Goal: Information Seeking & Learning: Learn about a topic

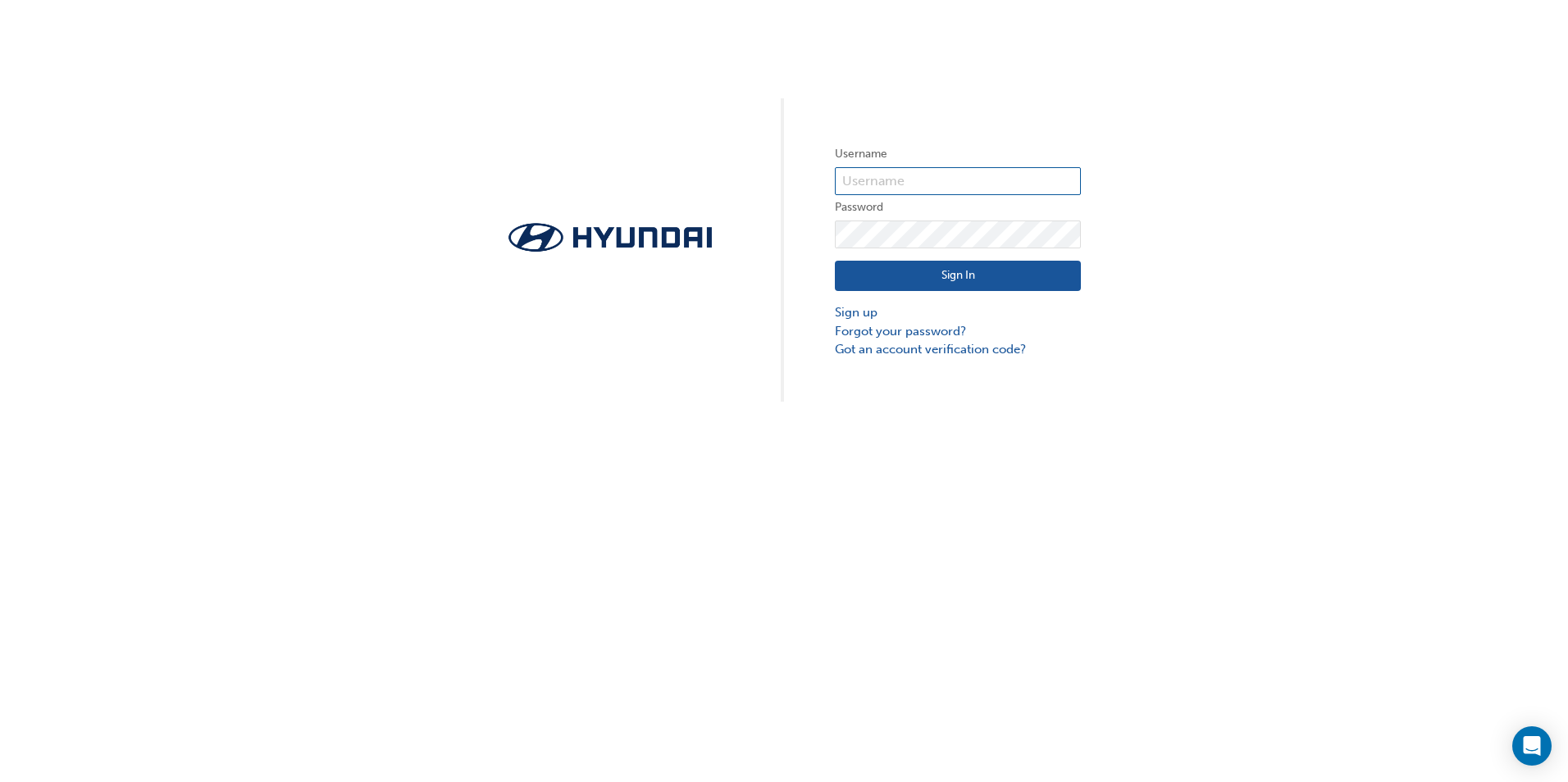
click at [886, 178] on input "text" at bounding box center [958, 181] width 246 height 28
type input "22178"
click button "Sign In" at bounding box center [958, 276] width 246 height 31
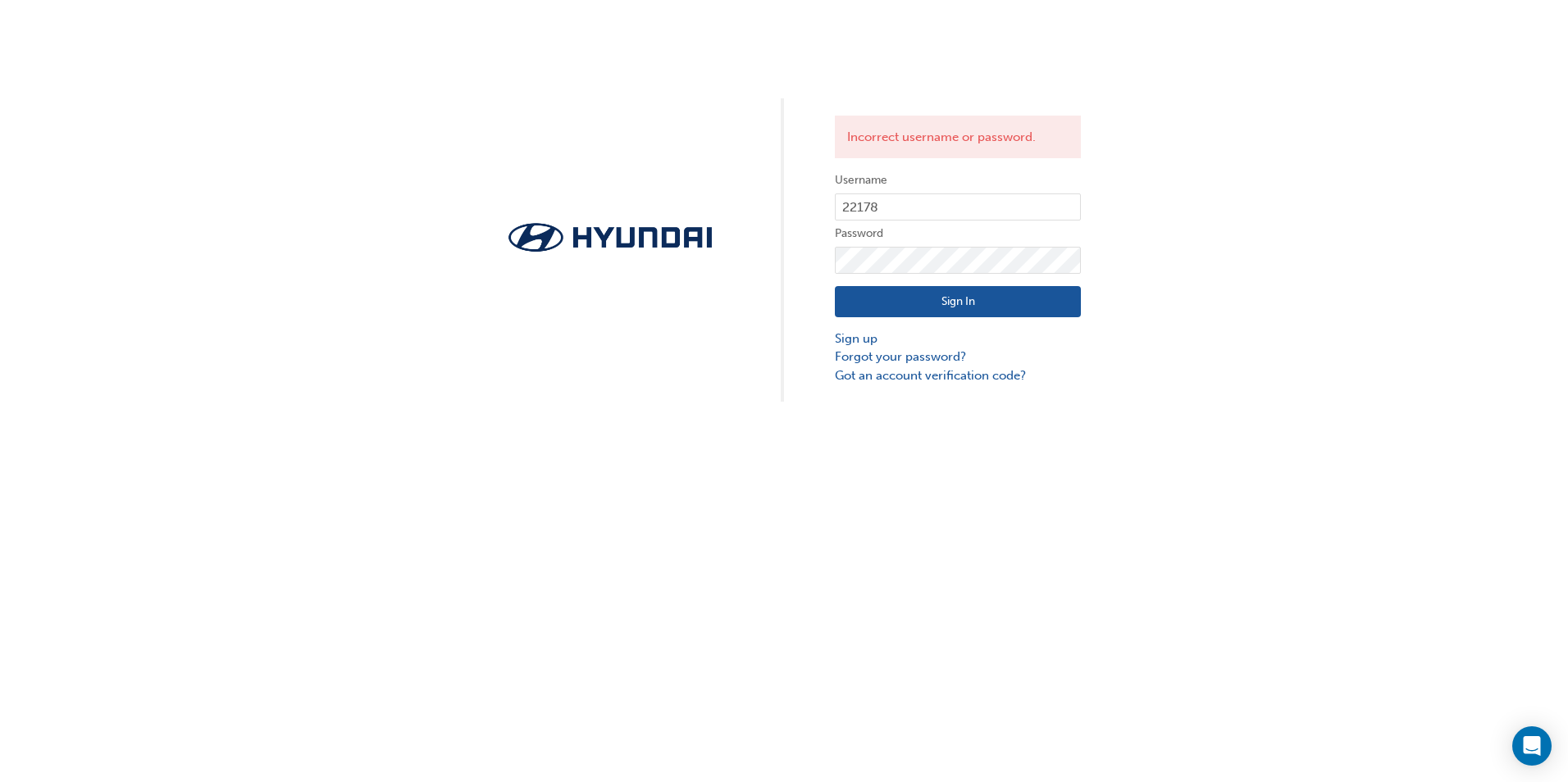
click at [884, 287] on button "Sign In" at bounding box center [958, 301] width 246 height 31
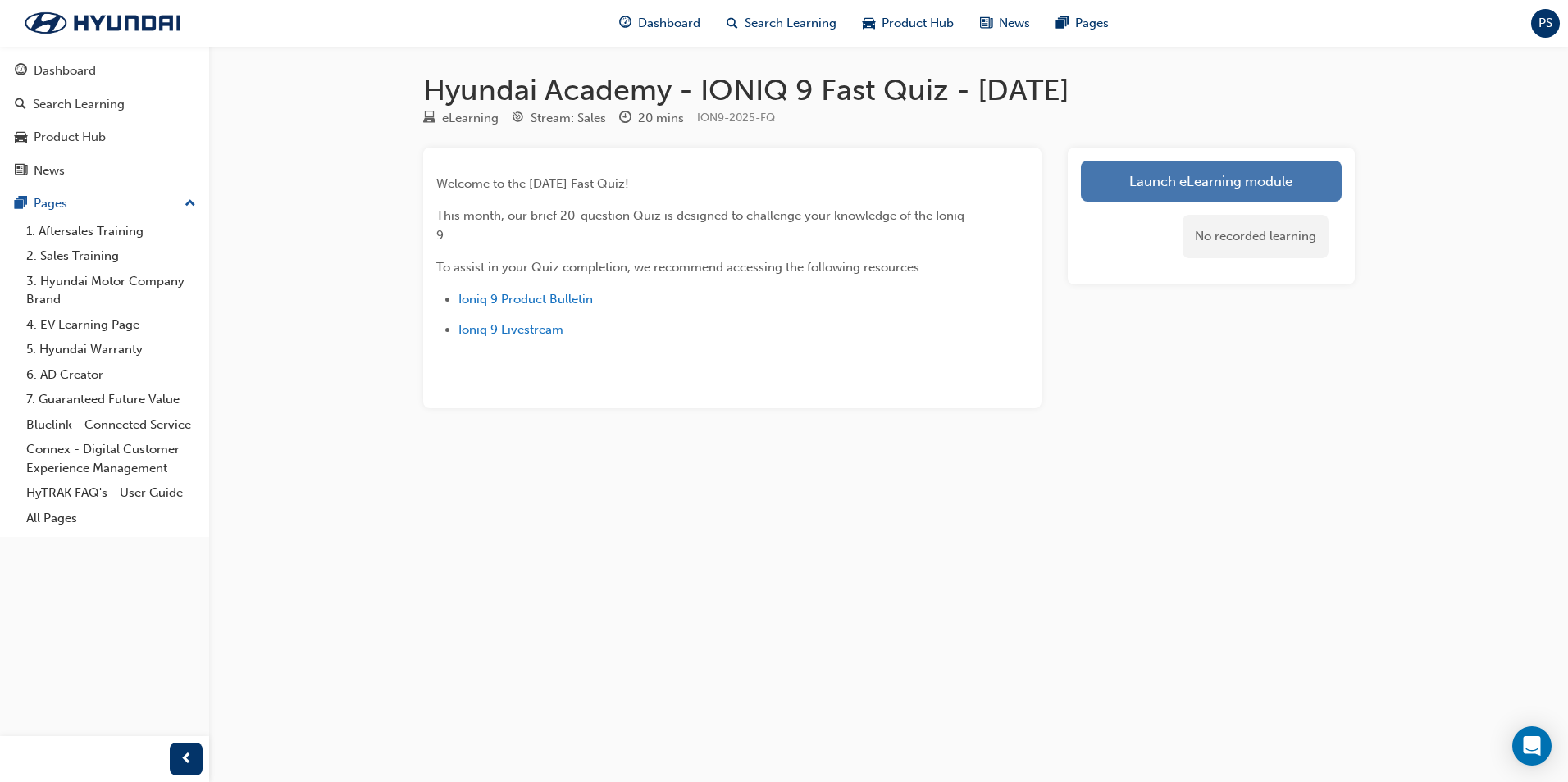
click at [1207, 198] on link "Launch eLearning module" at bounding box center [1211, 181] width 261 height 41
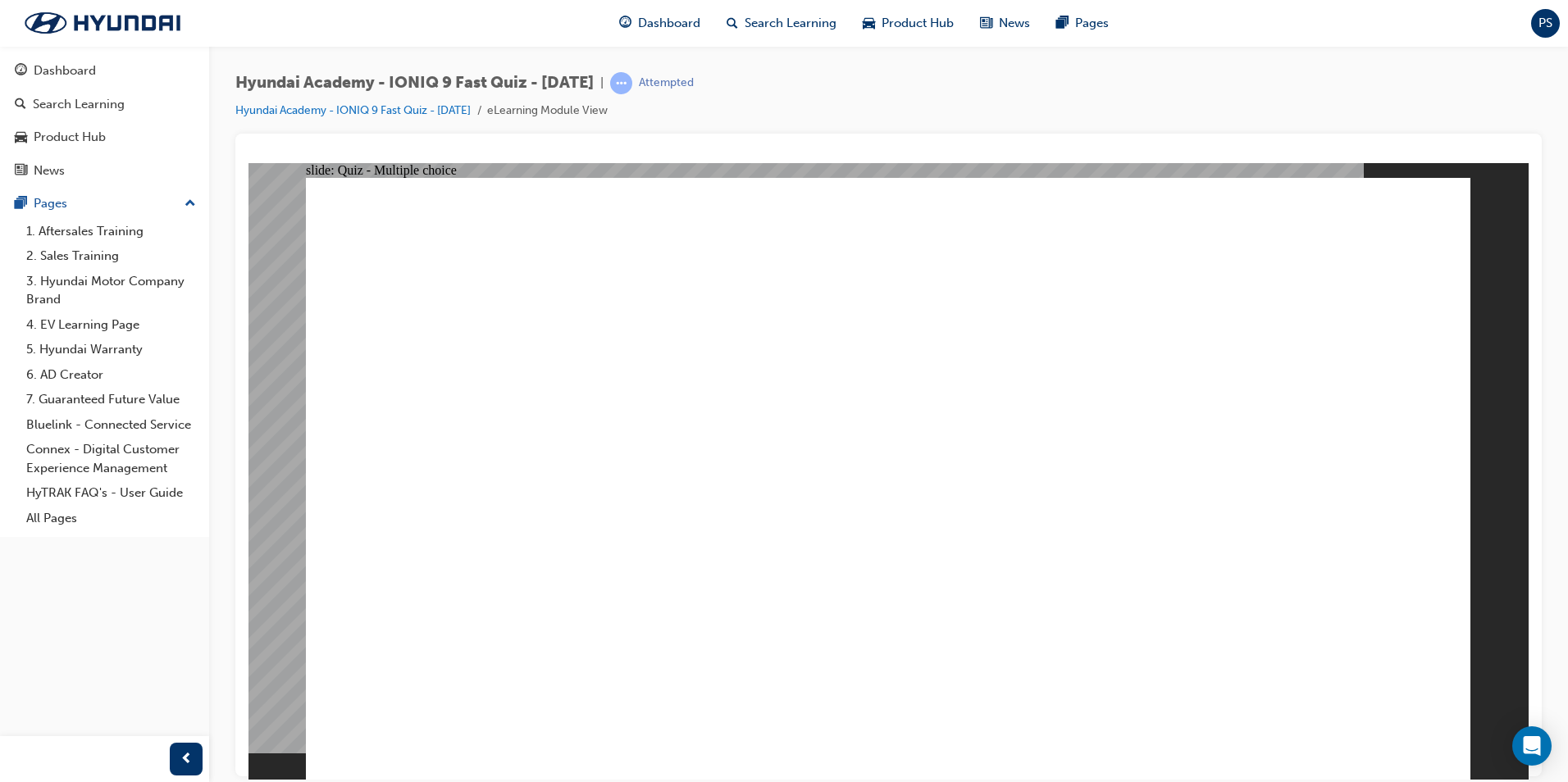
radio input "true"
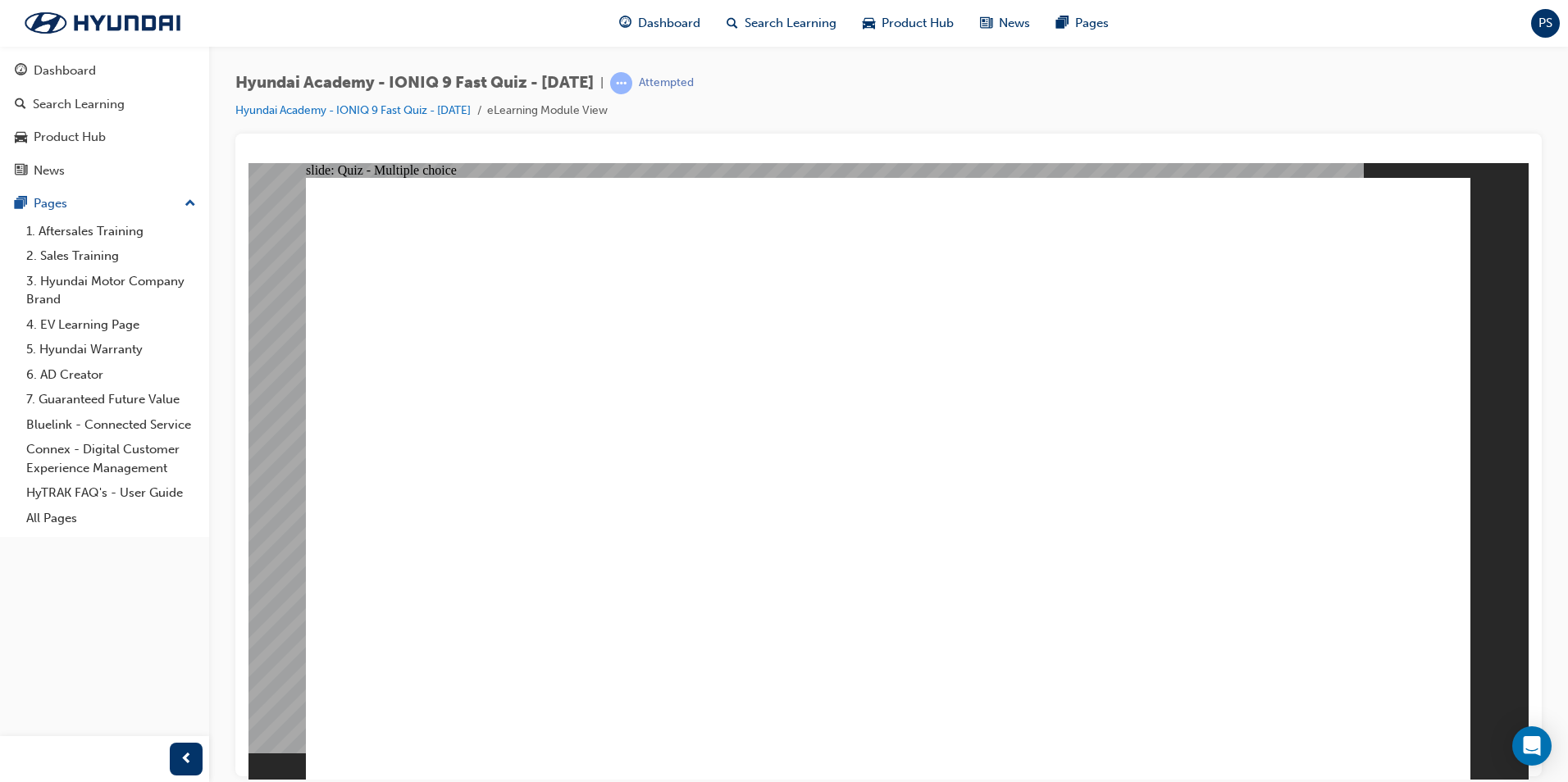
radio input "true"
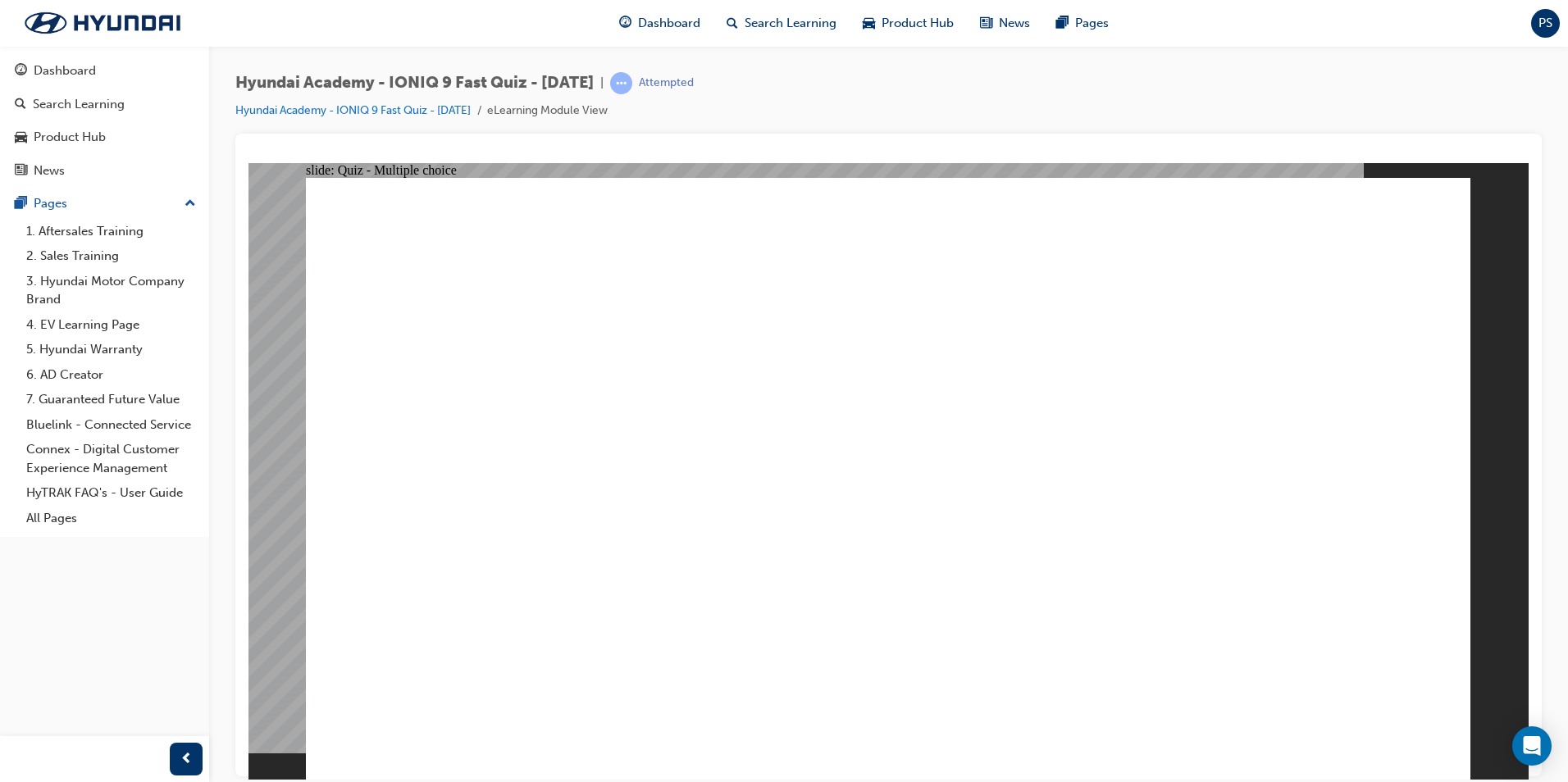
radio input "true"
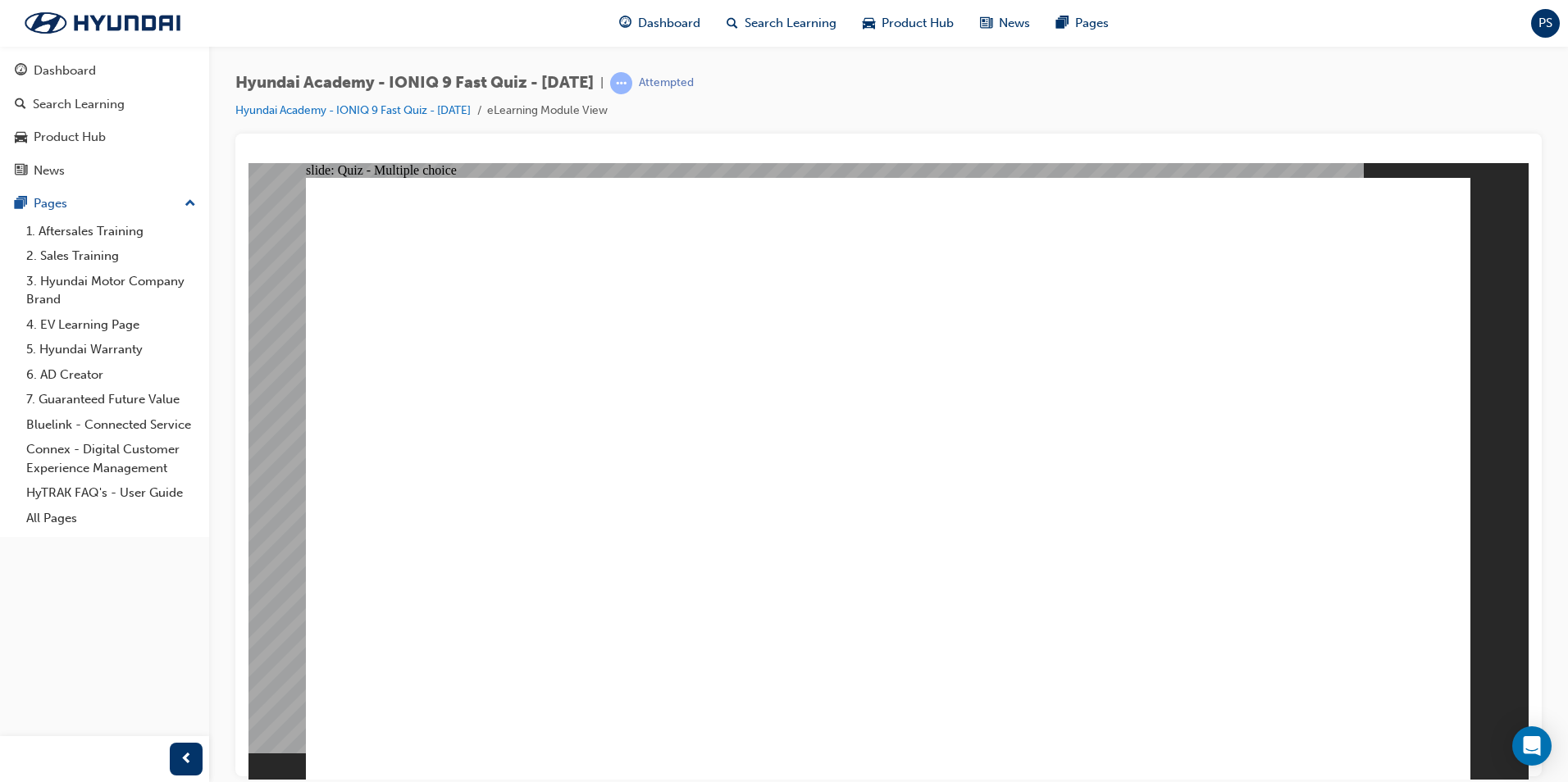
radio input "true"
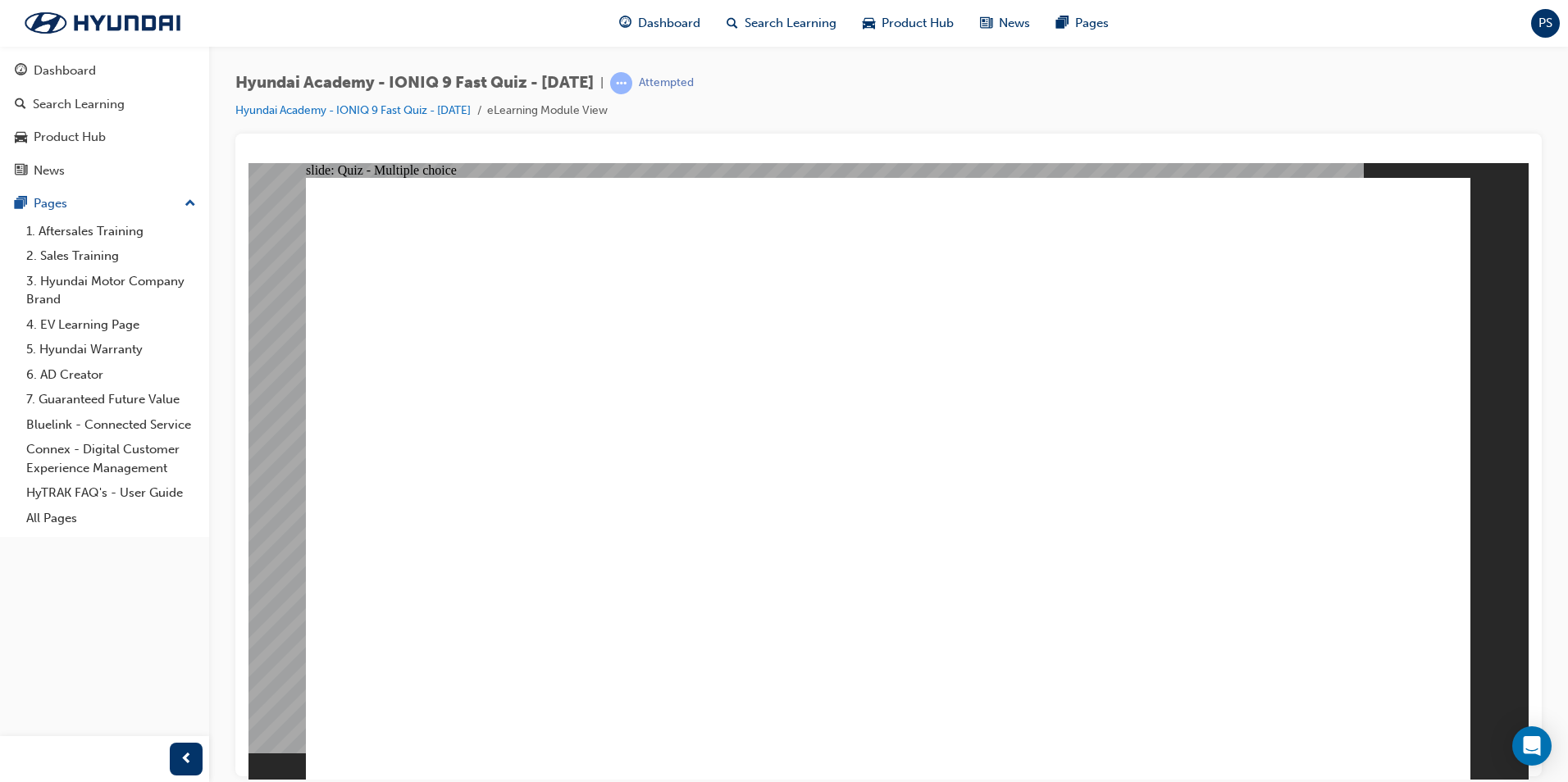
radio input "true"
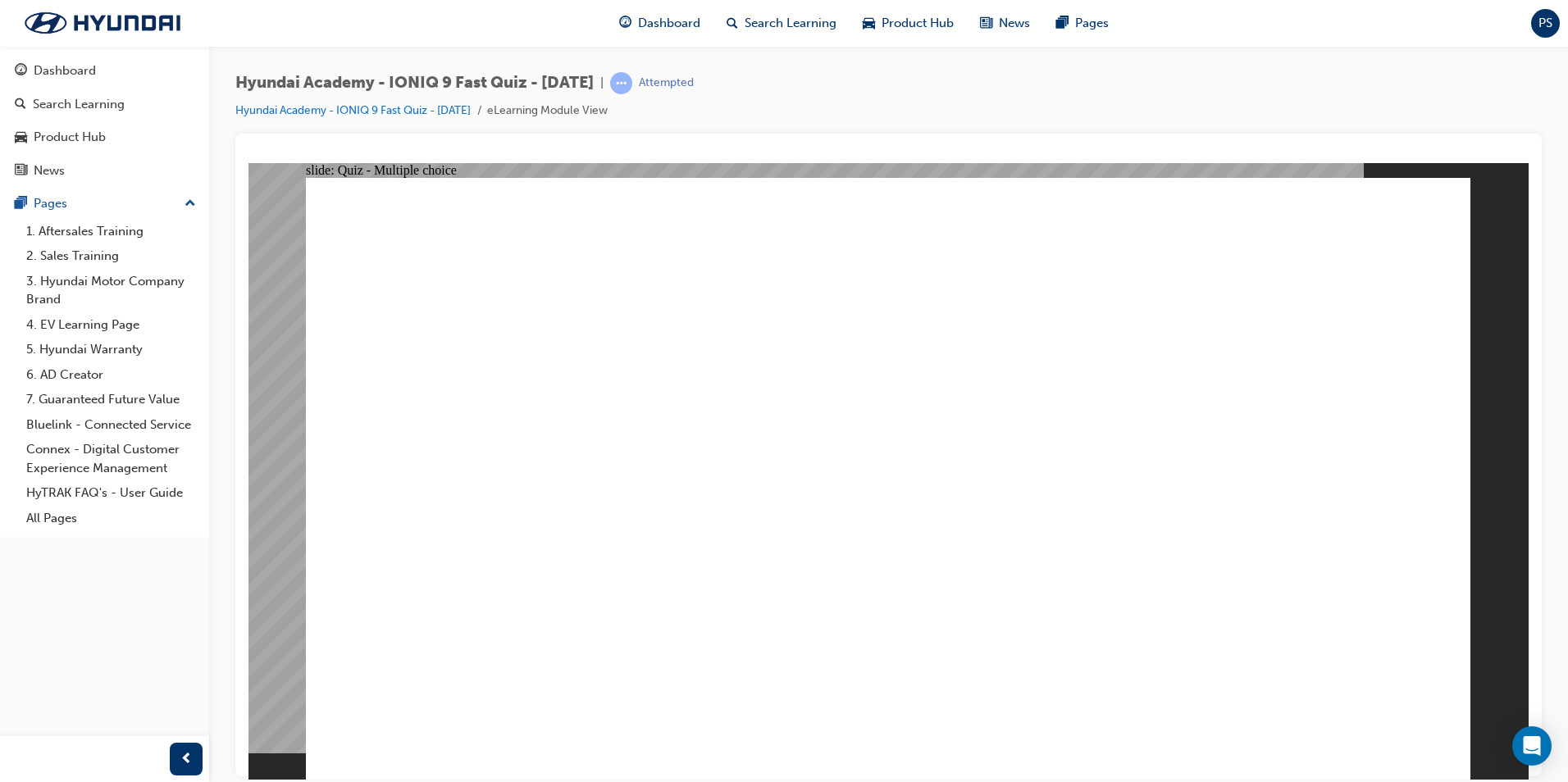
radio input "true"
click at [324, 110] on link "Hyundai Academy - IONIQ 9 Fast Quiz - [DATE]" at bounding box center [353, 110] width 236 height 14
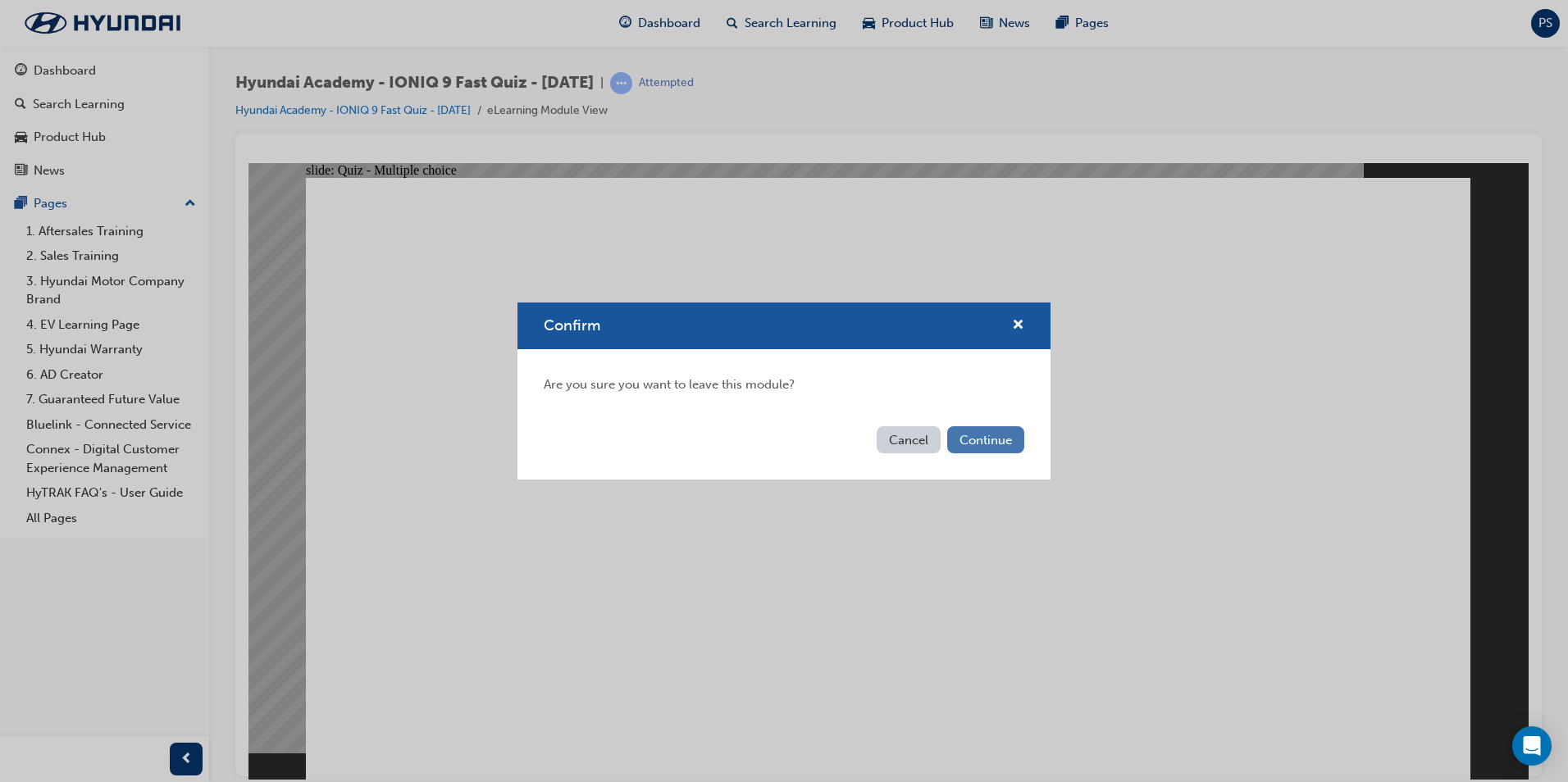
click at [986, 443] on button "Continue" at bounding box center [986, 439] width 77 height 27
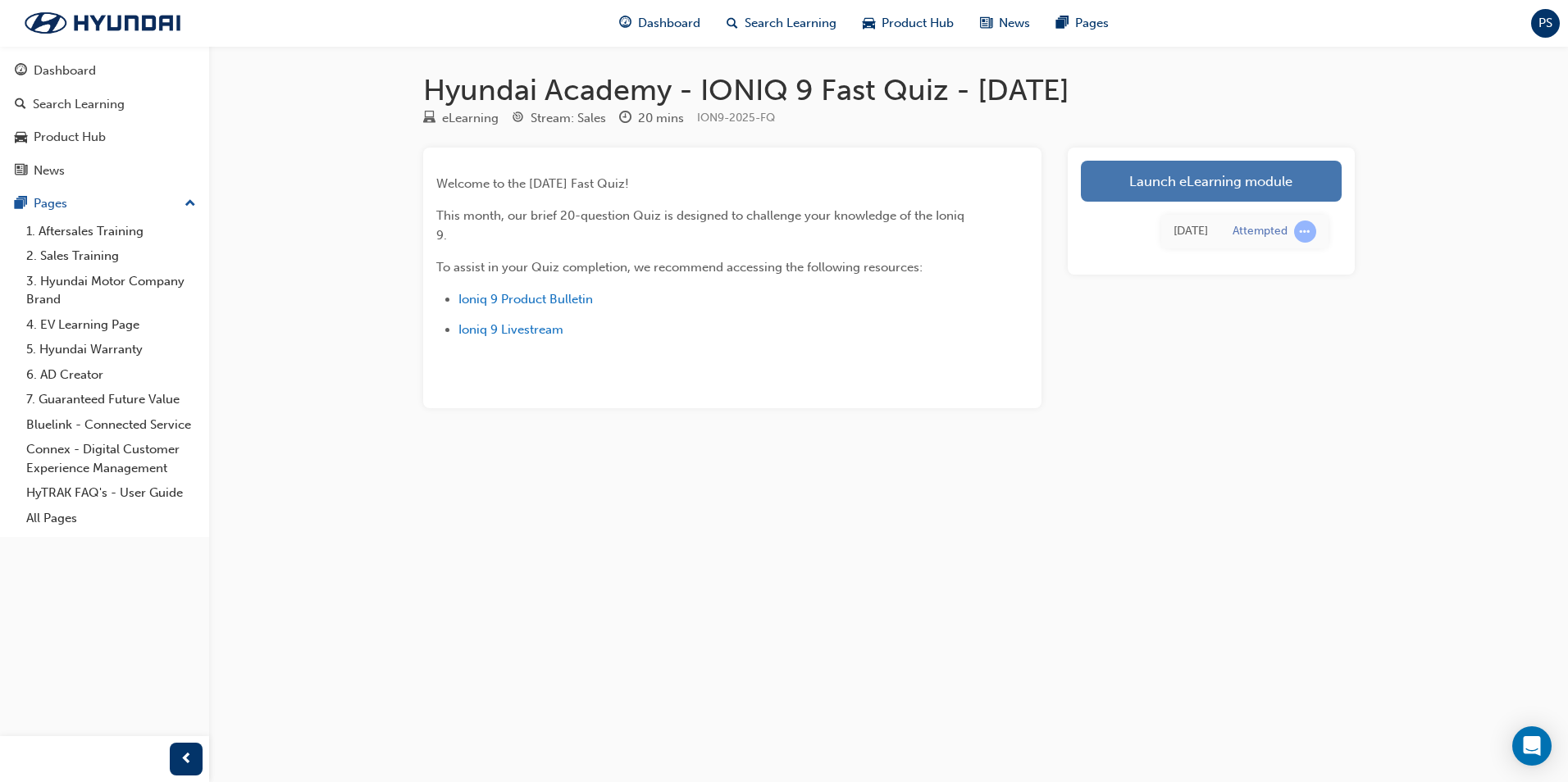
click at [1176, 175] on link "Launch eLearning module" at bounding box center [1211, 181] width 261 height 41
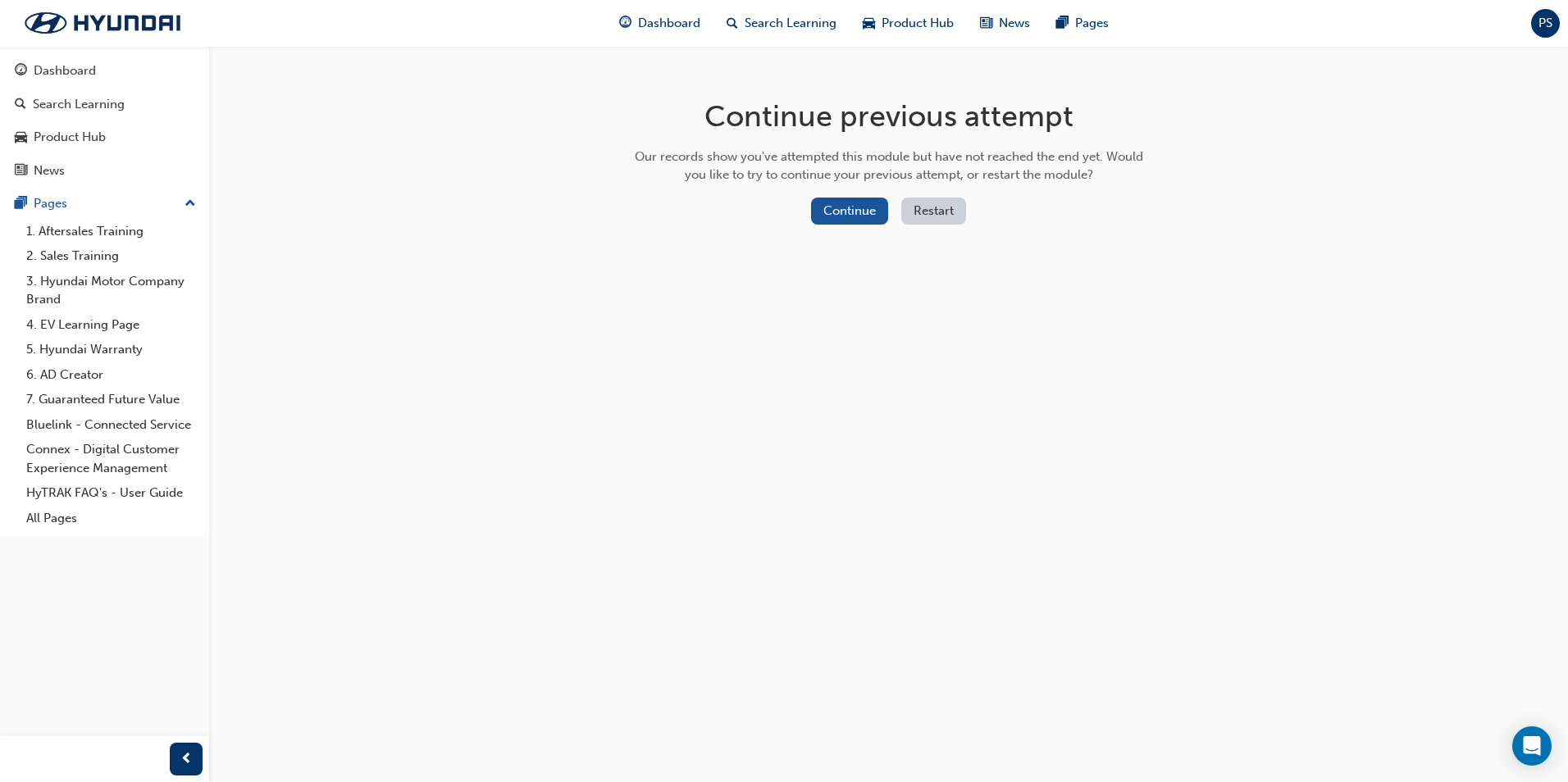
click at [932, 211] on button "Restart" at bounding box center [933, 210] width 65 height 27
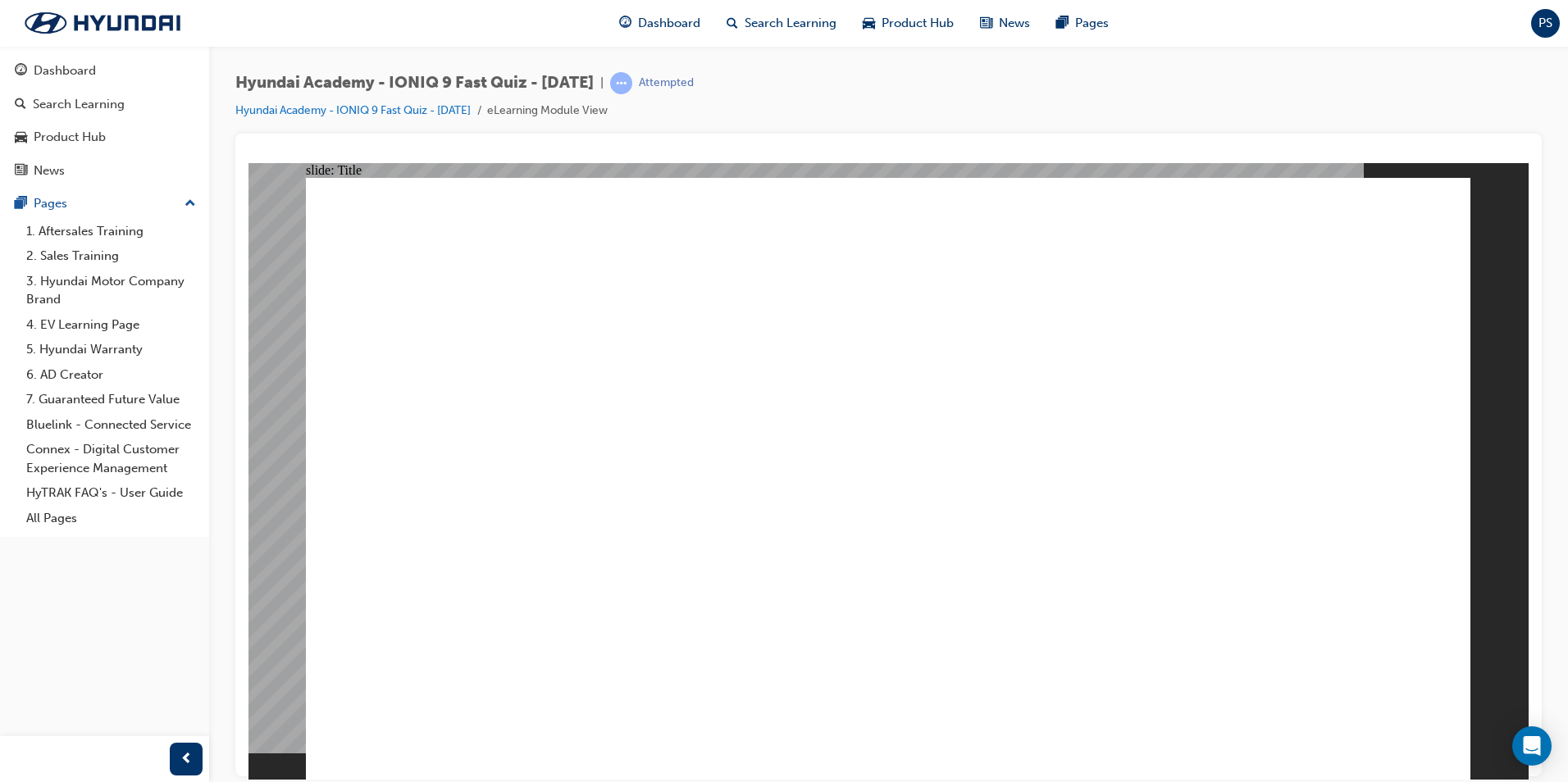
radio input "true"
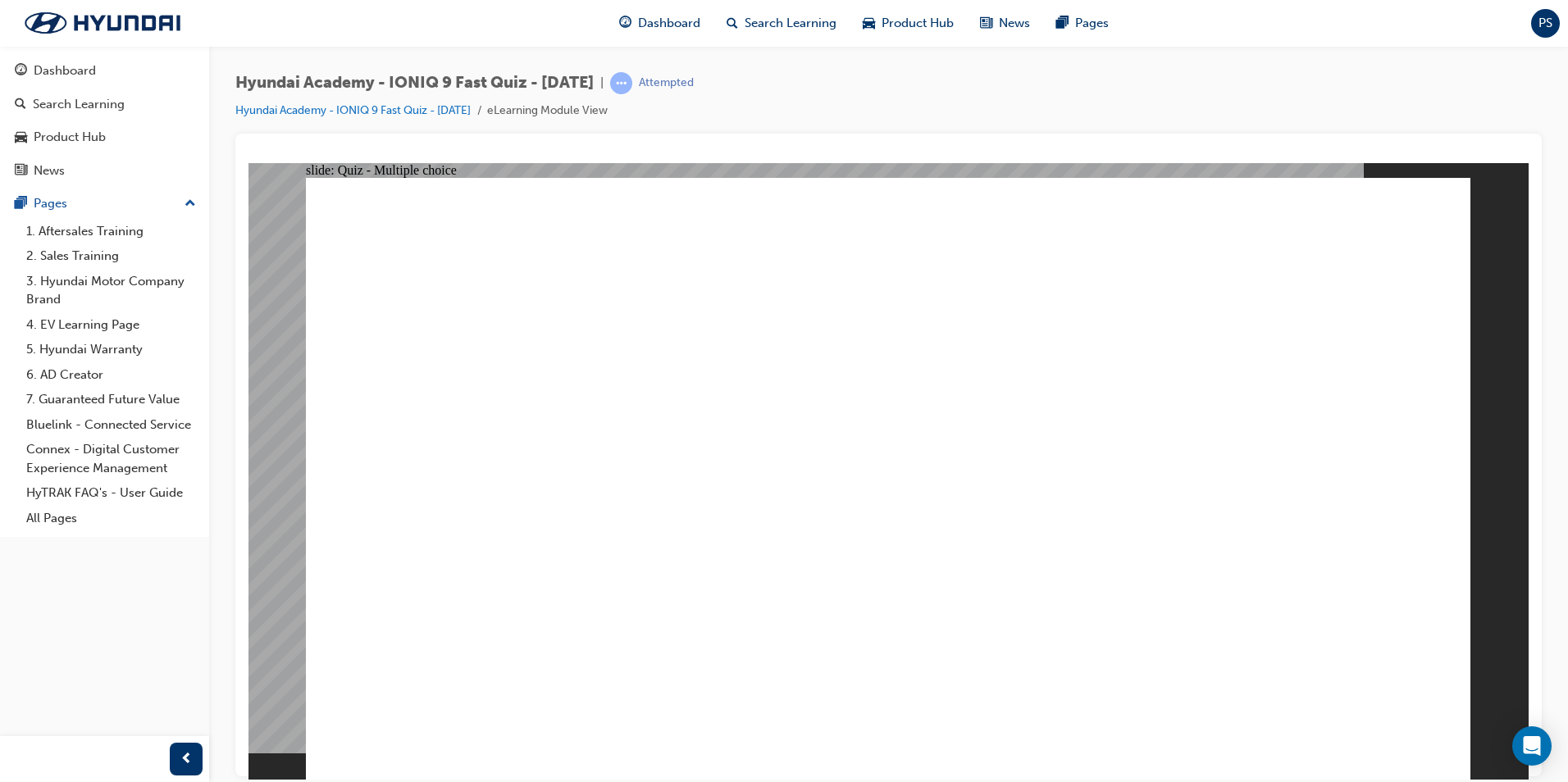
radio input "true"
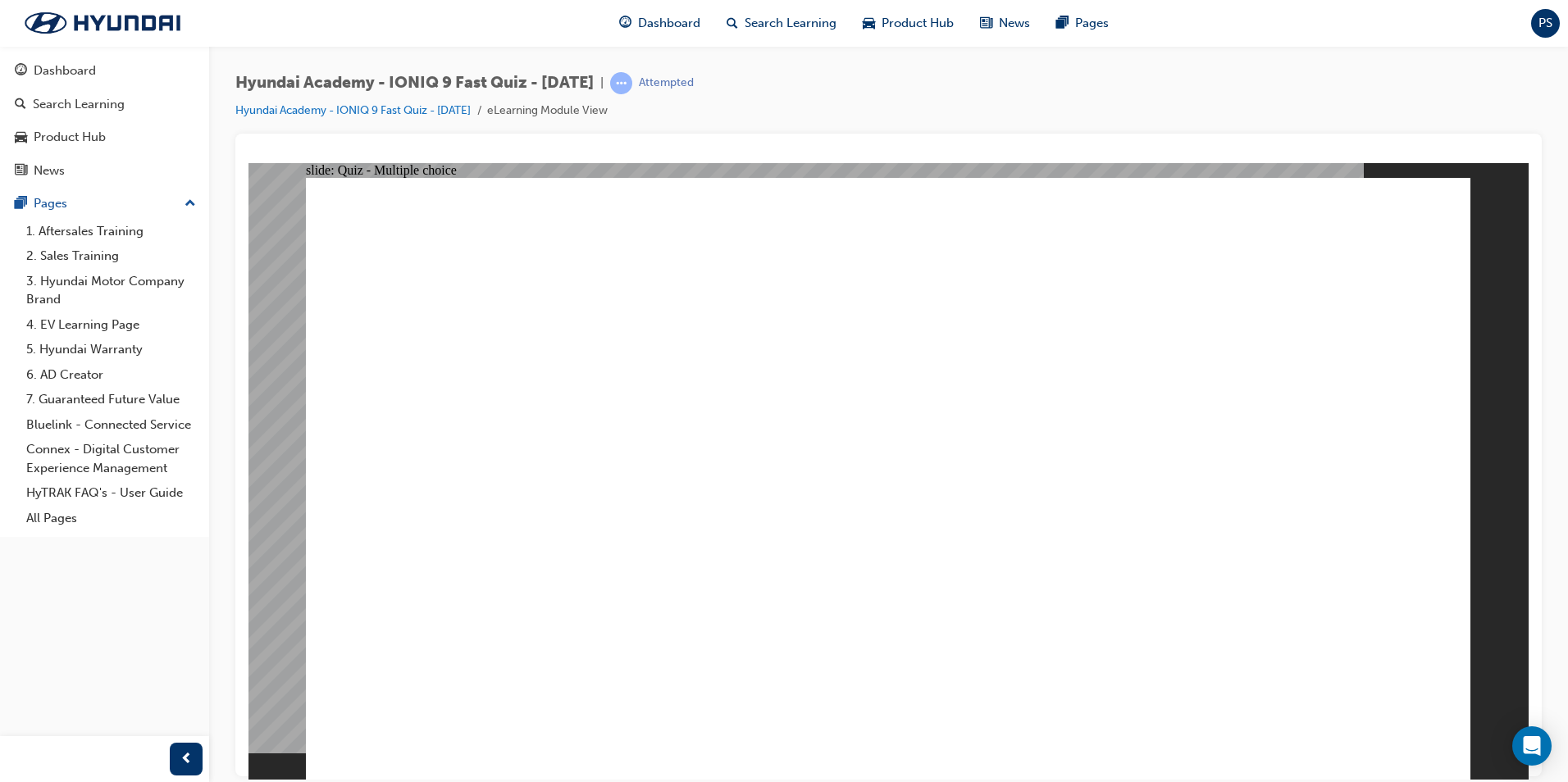
radio input "true"
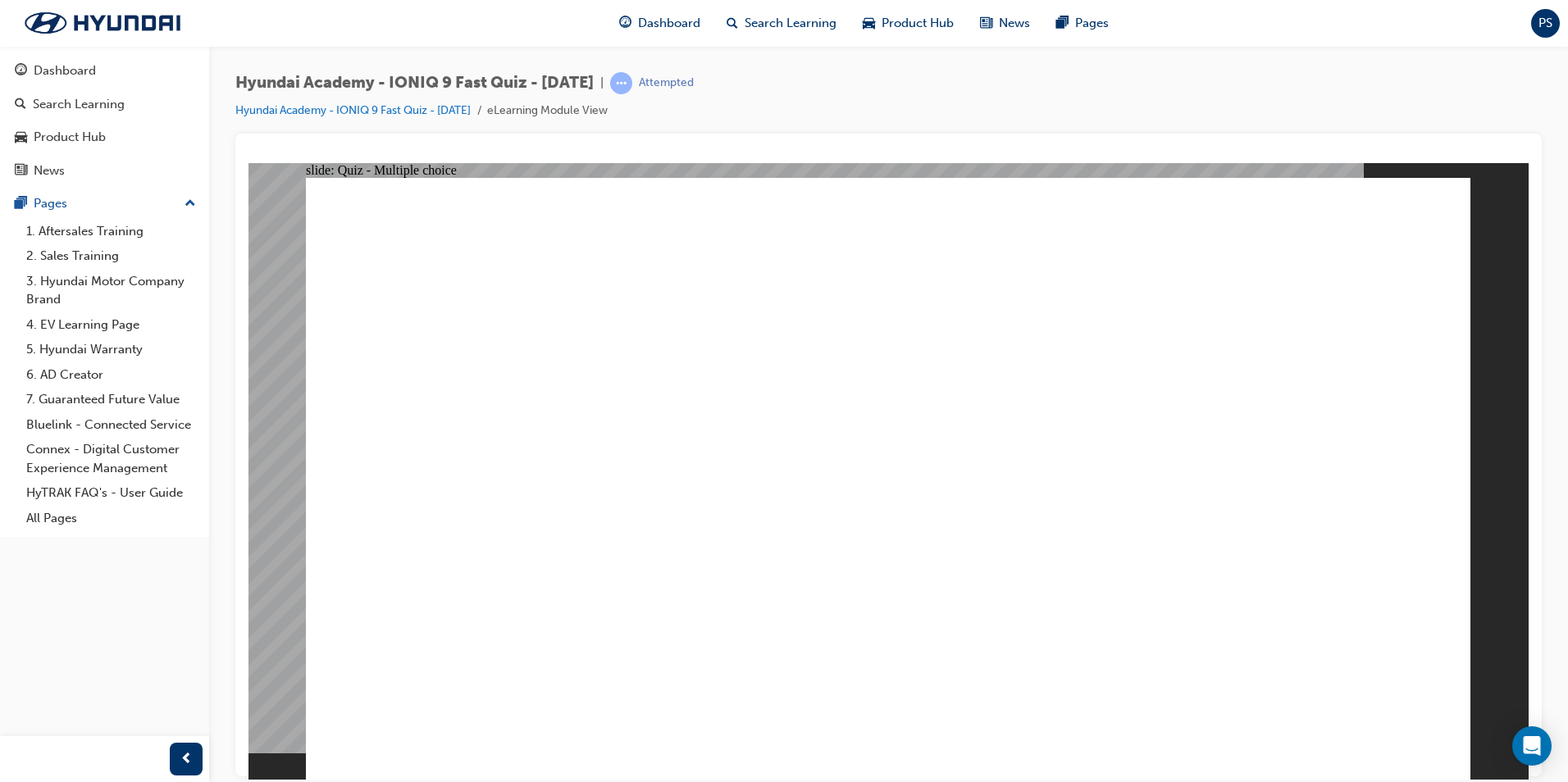
radio input "true"
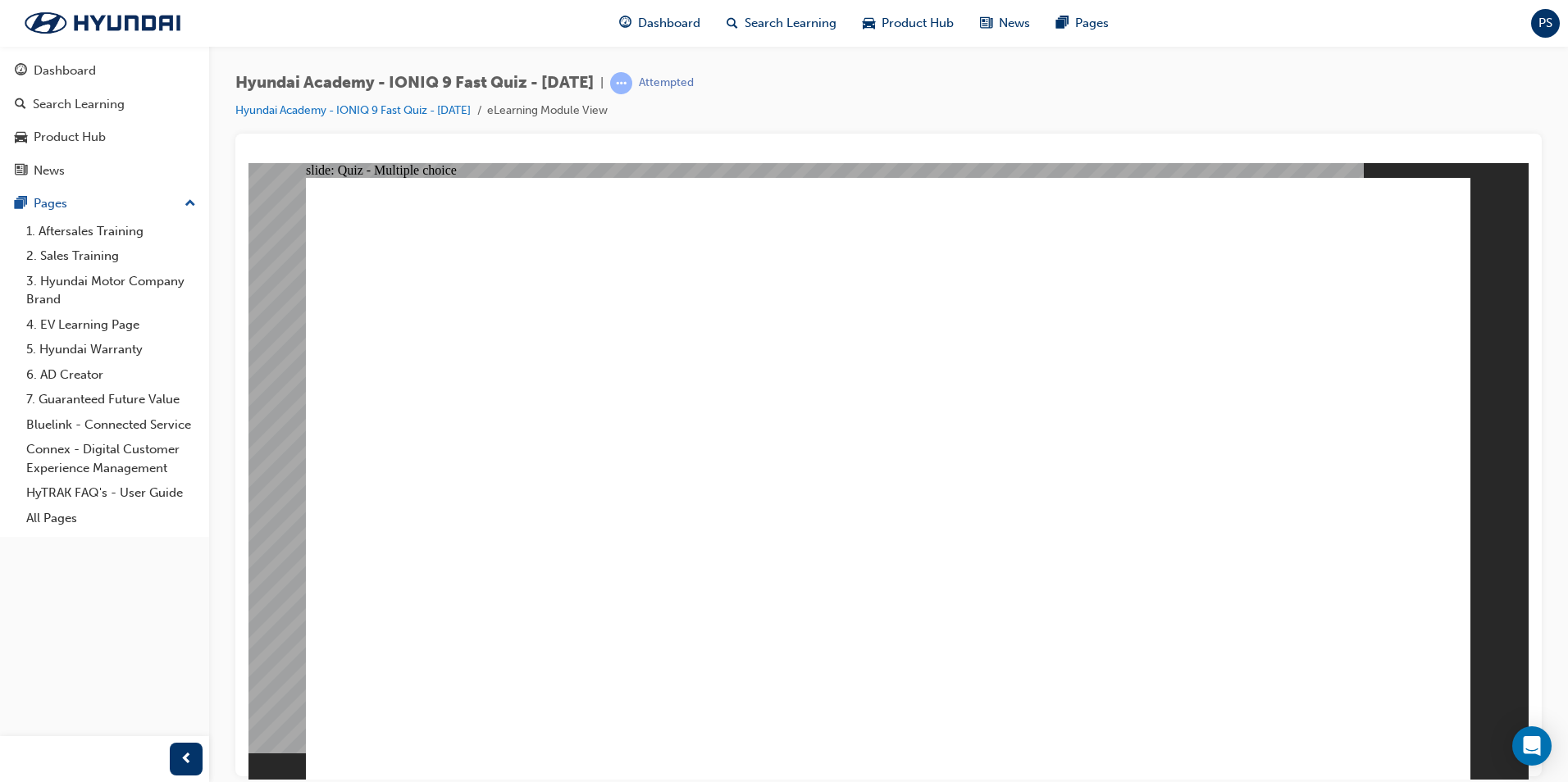
radio input "true"
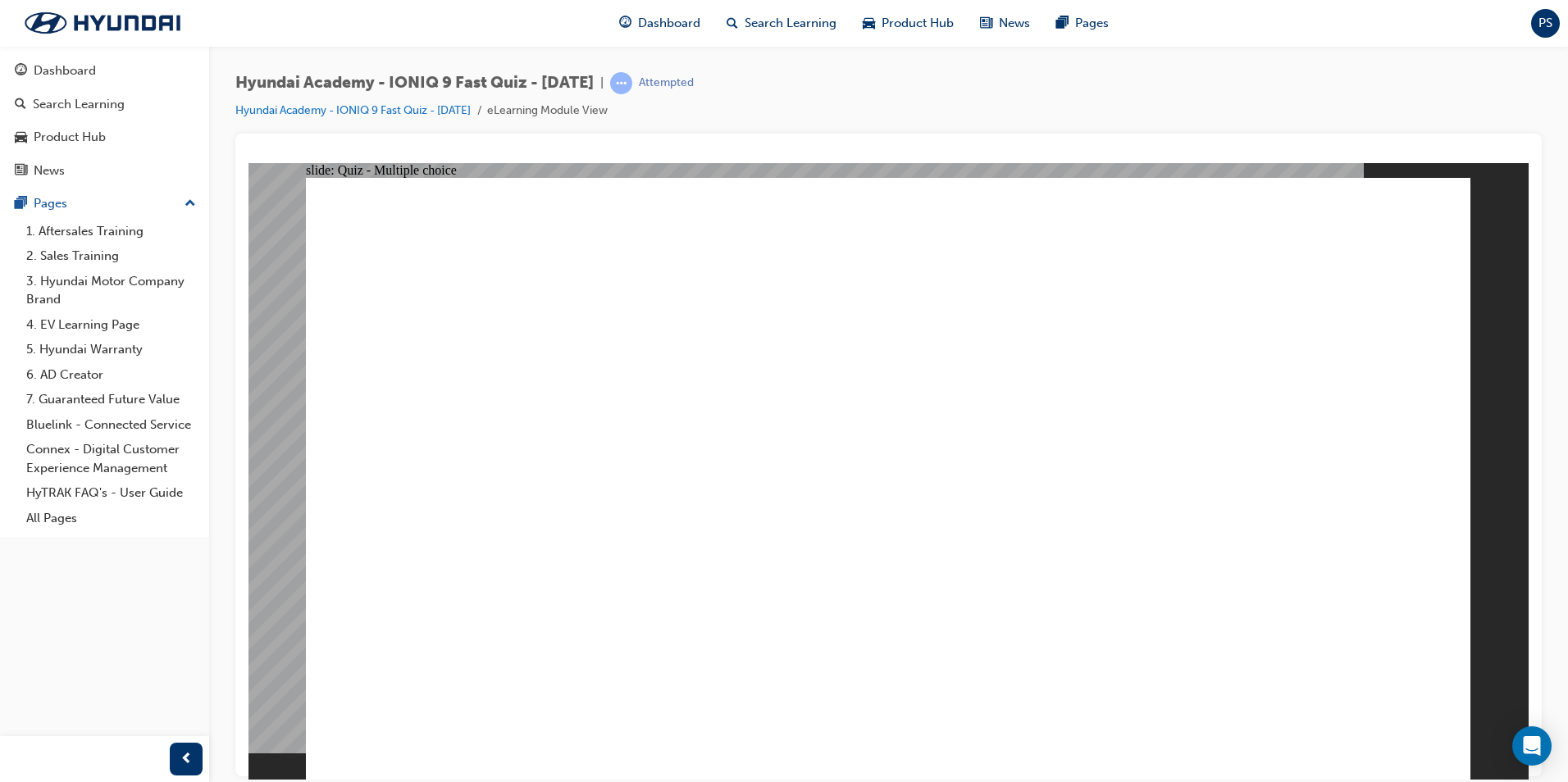
radio input "true"
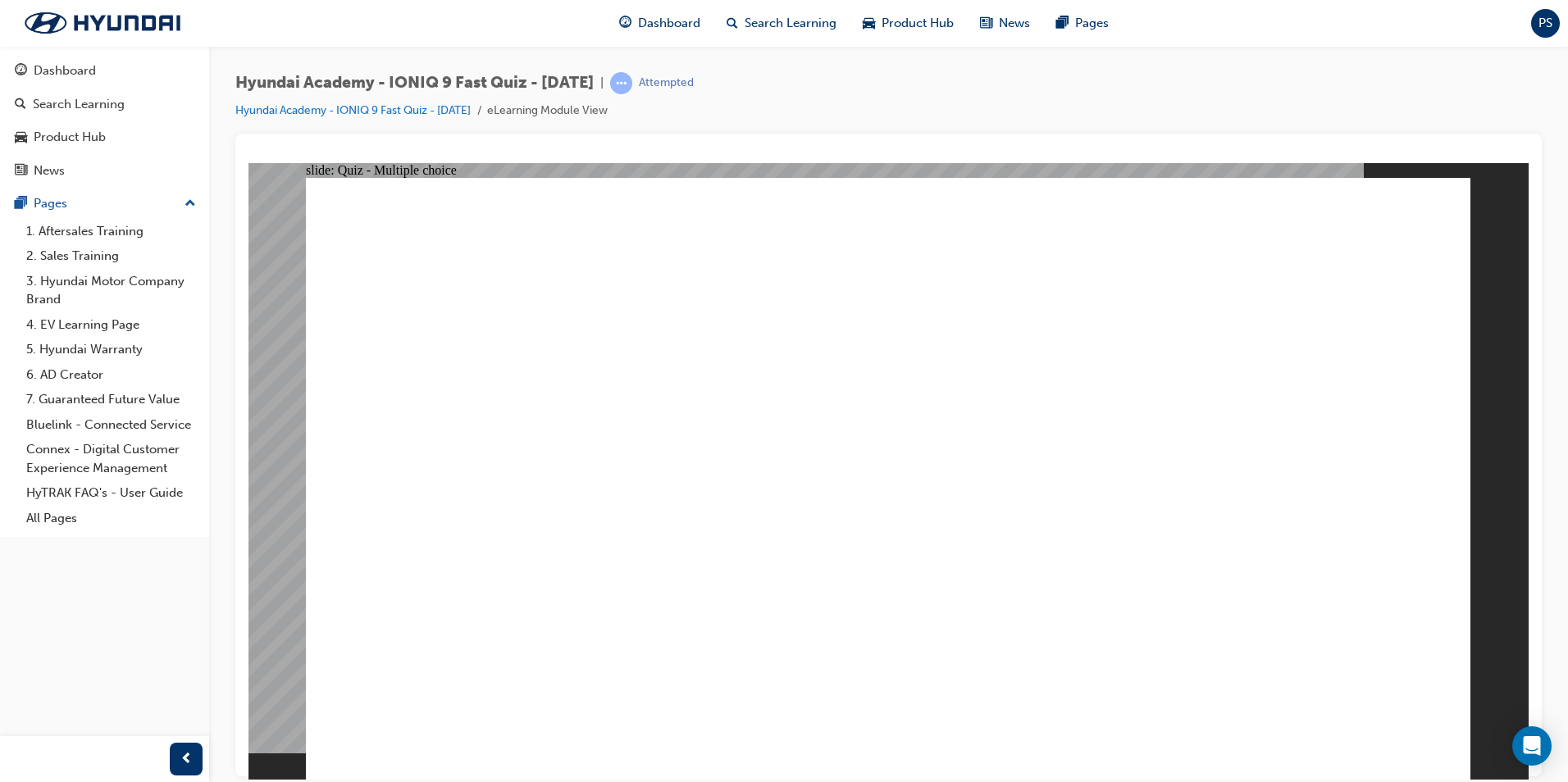
checkbox input "true"
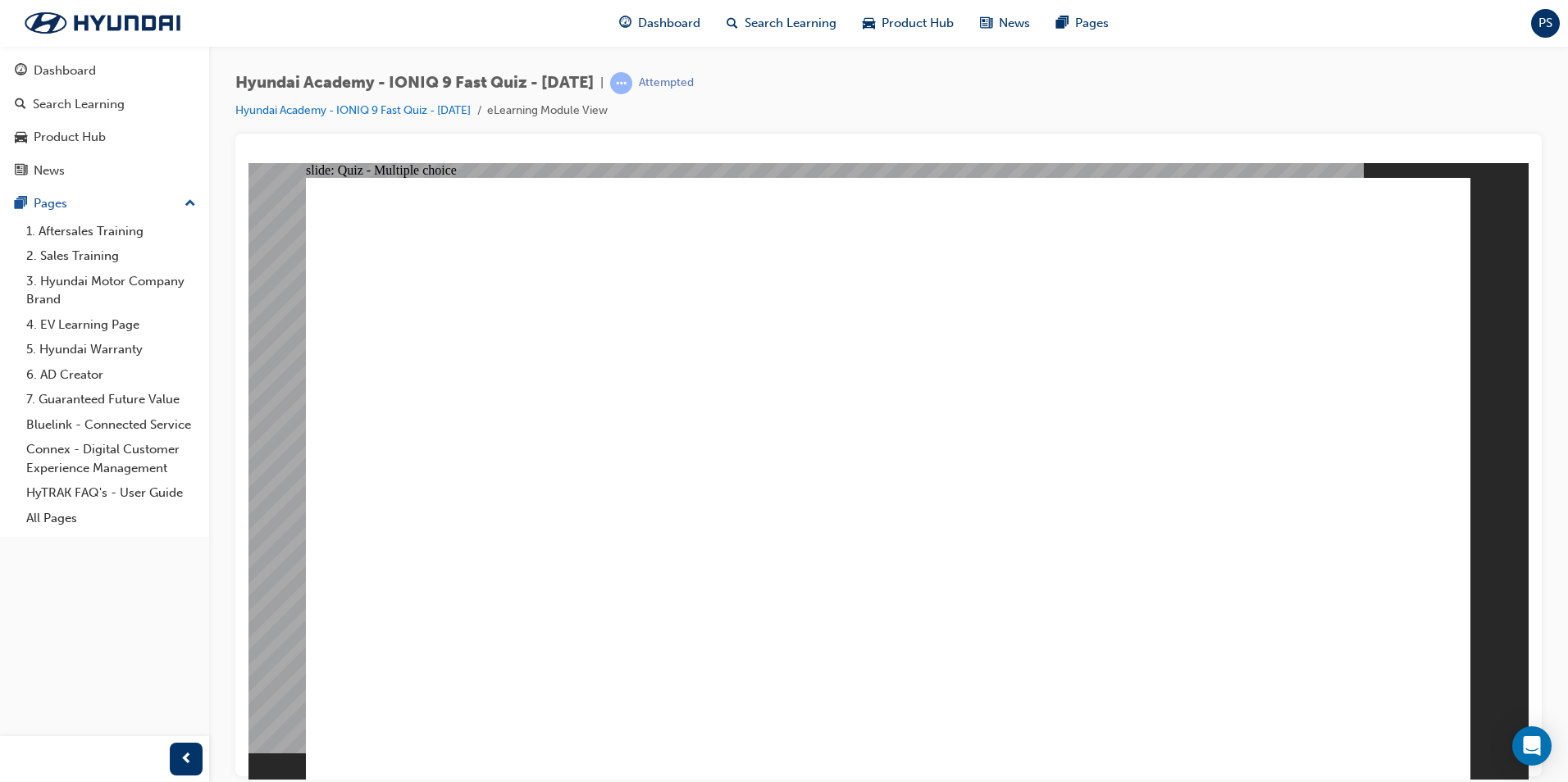
checkbox input "true"
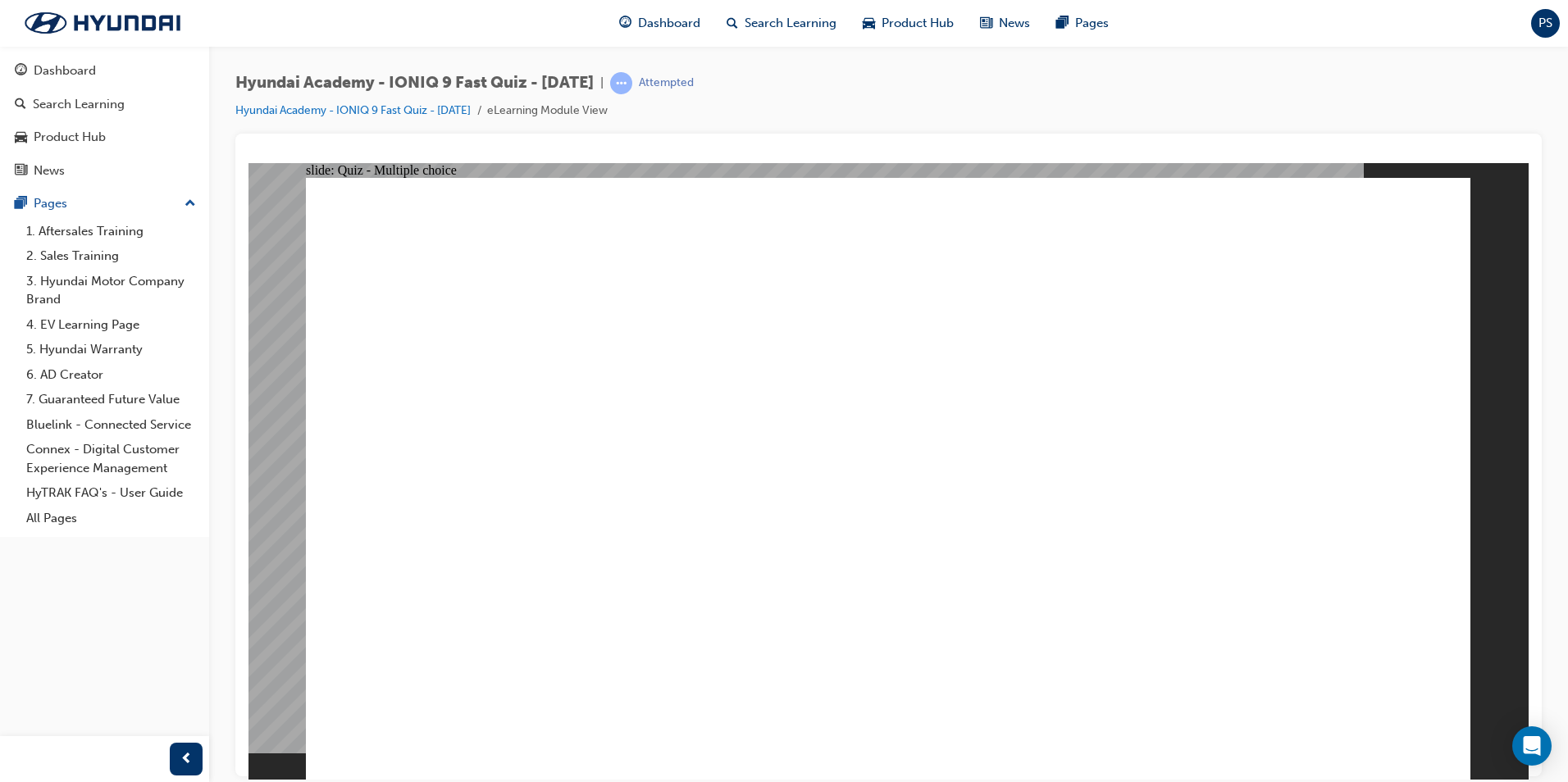
checkbox input "true"
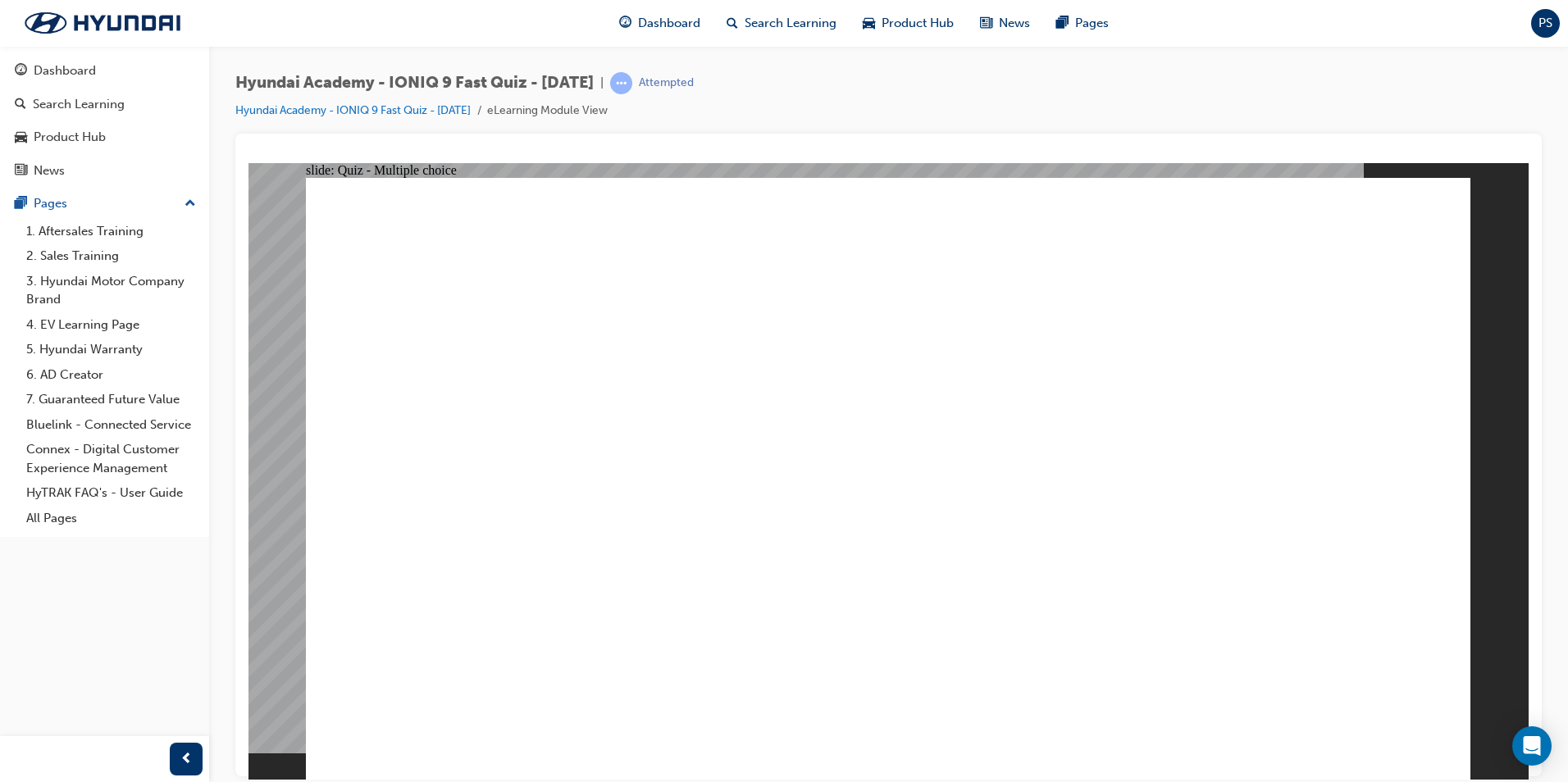
radio input "true"
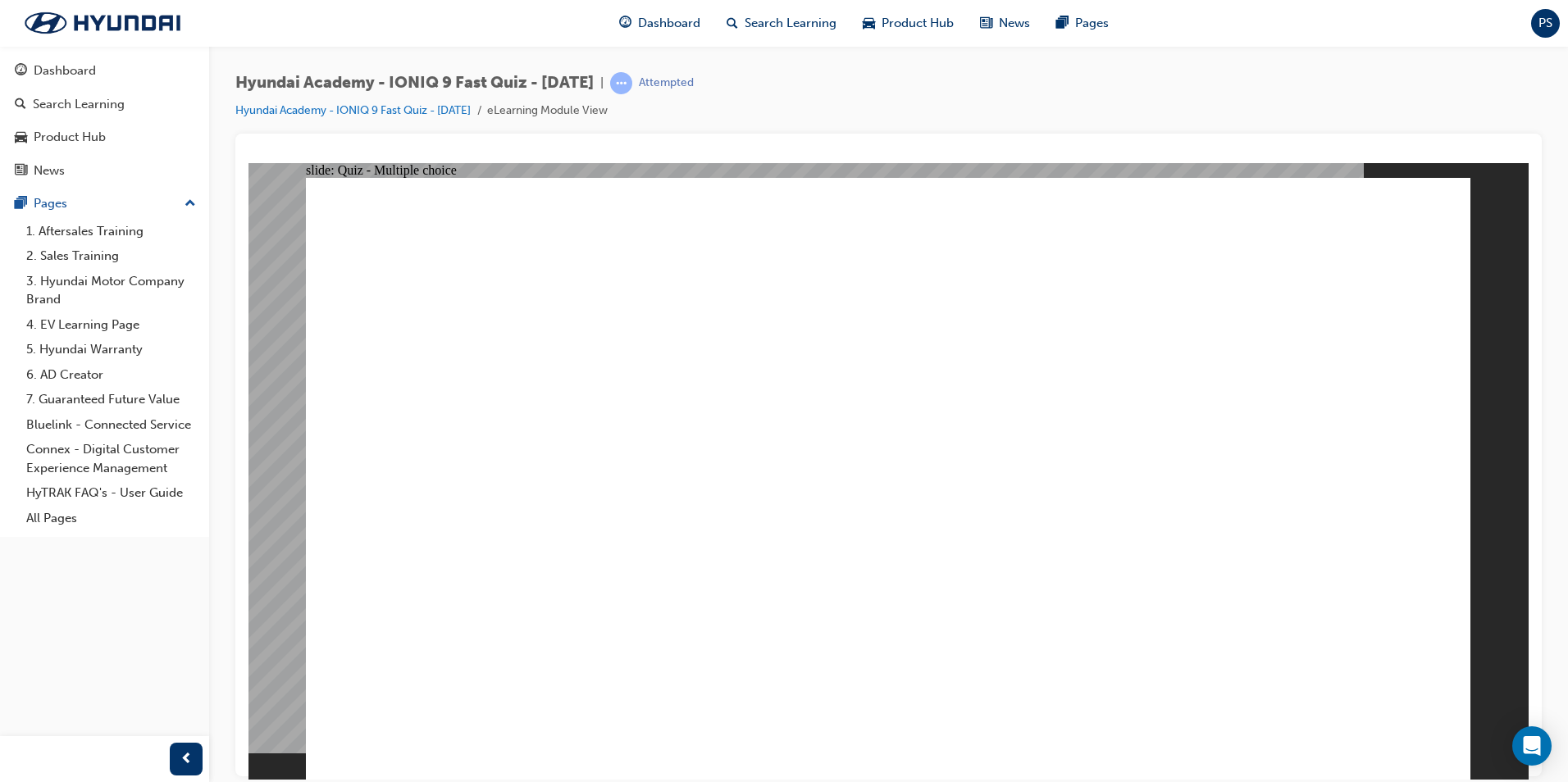
radio input "true"
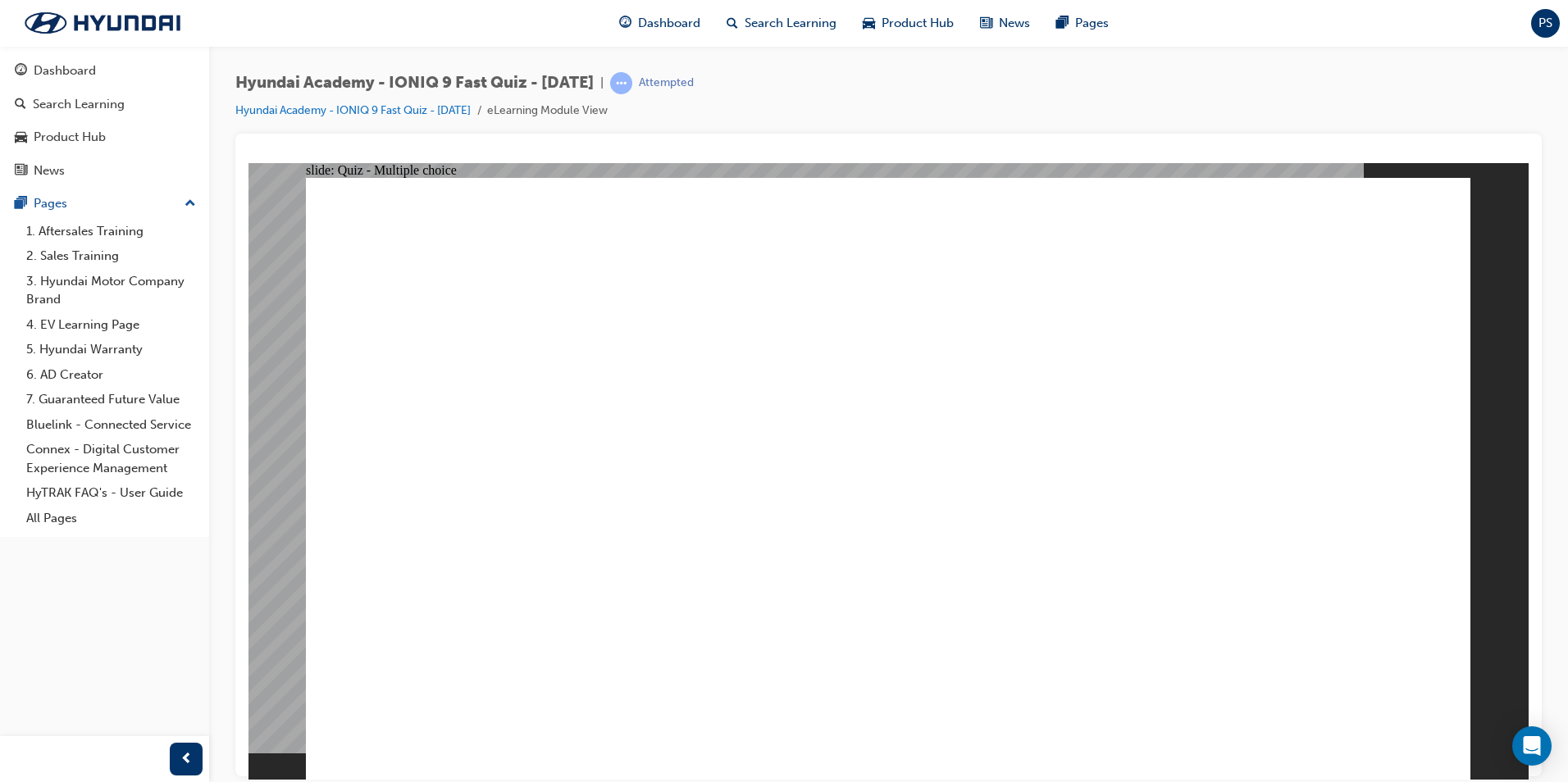
checkbox input "true"
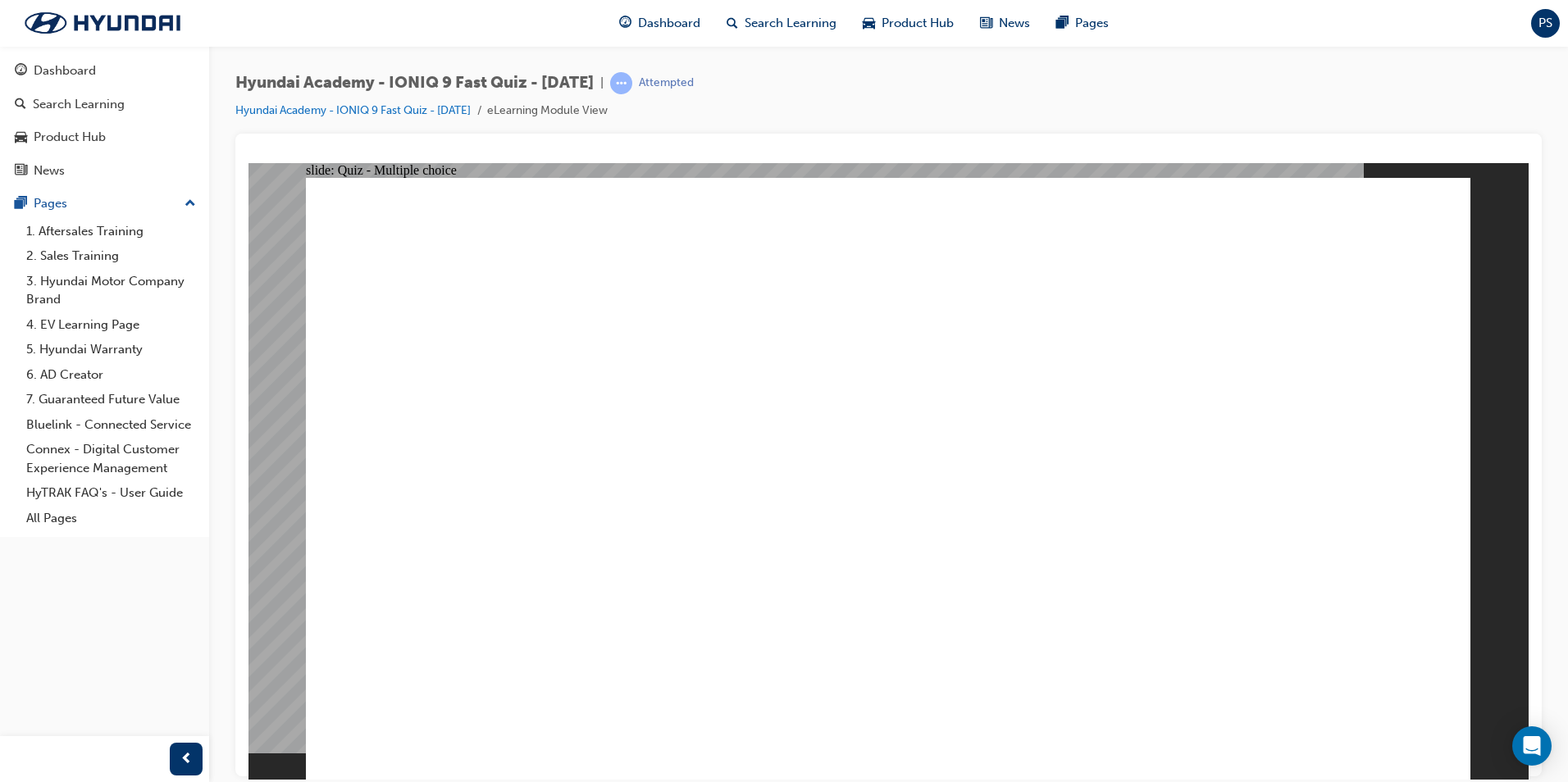
radio input "true"
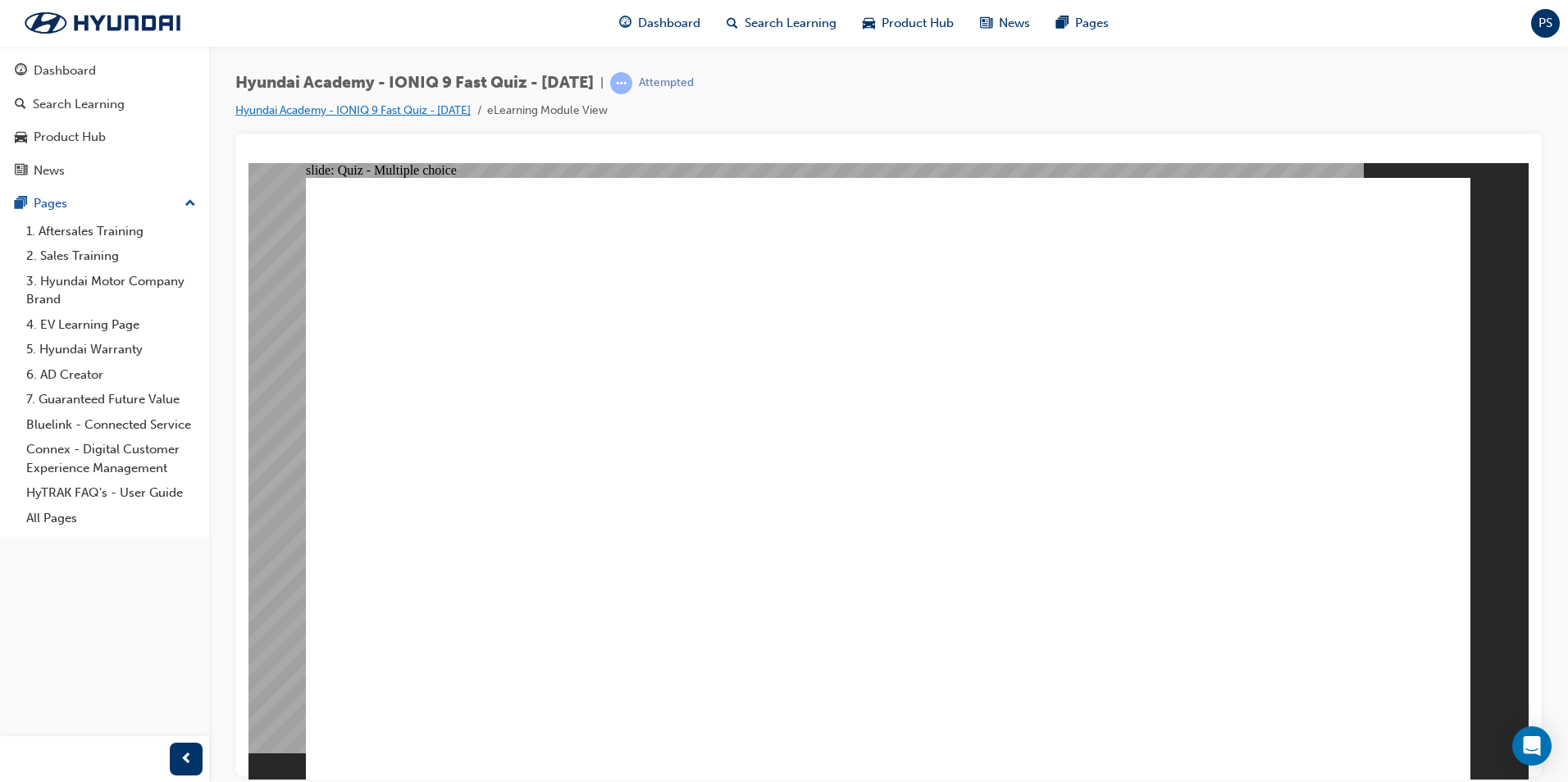
click at [362, 109] on link "Hyundai Academy - IONIQ 9 Fast Quiz - [DATE]" at bounding box center [353, 110] width 236 height 14
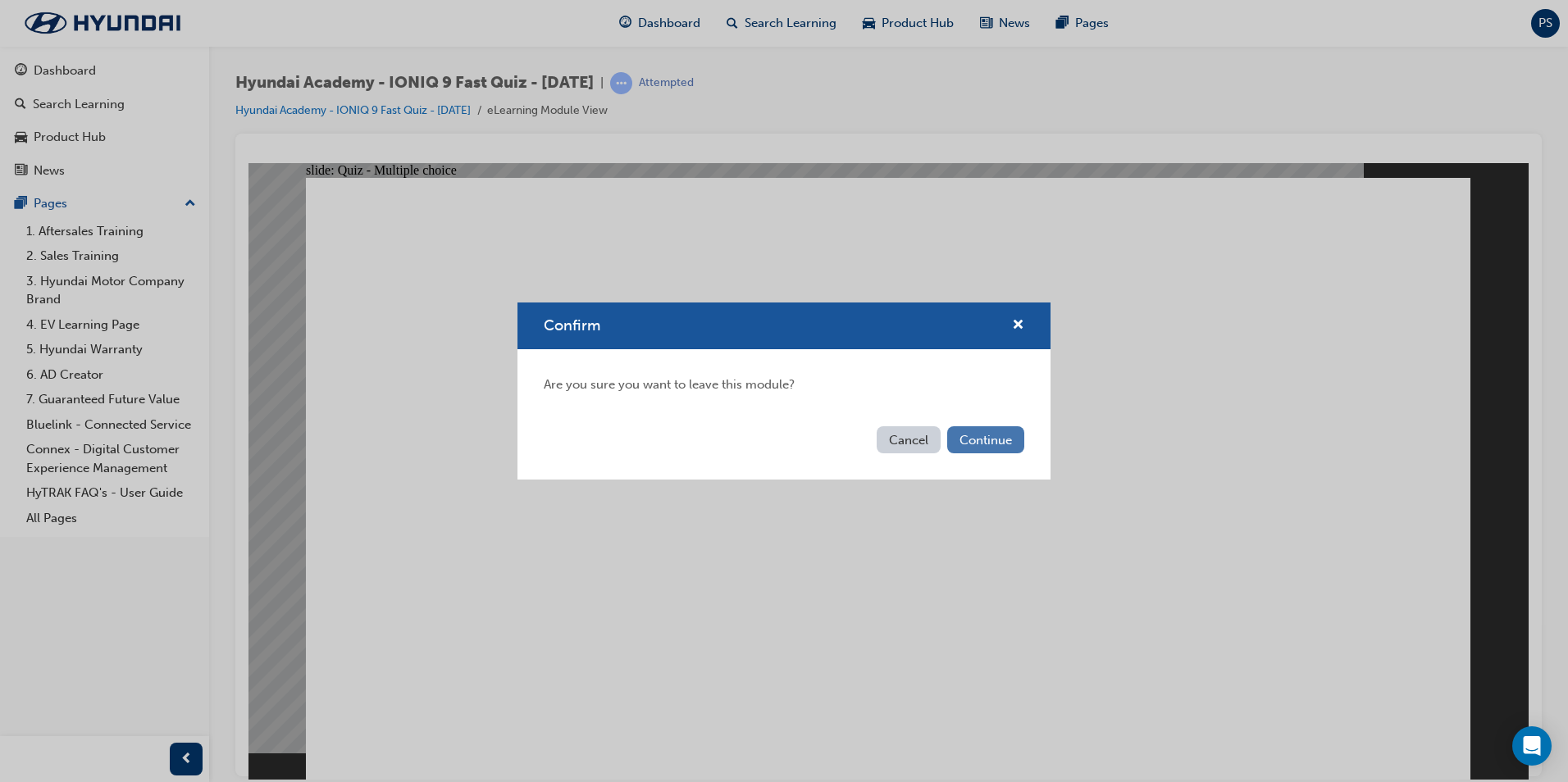
click at [996, 448] on button "Continue" at bounding box center [986, 439] width 77 height 27
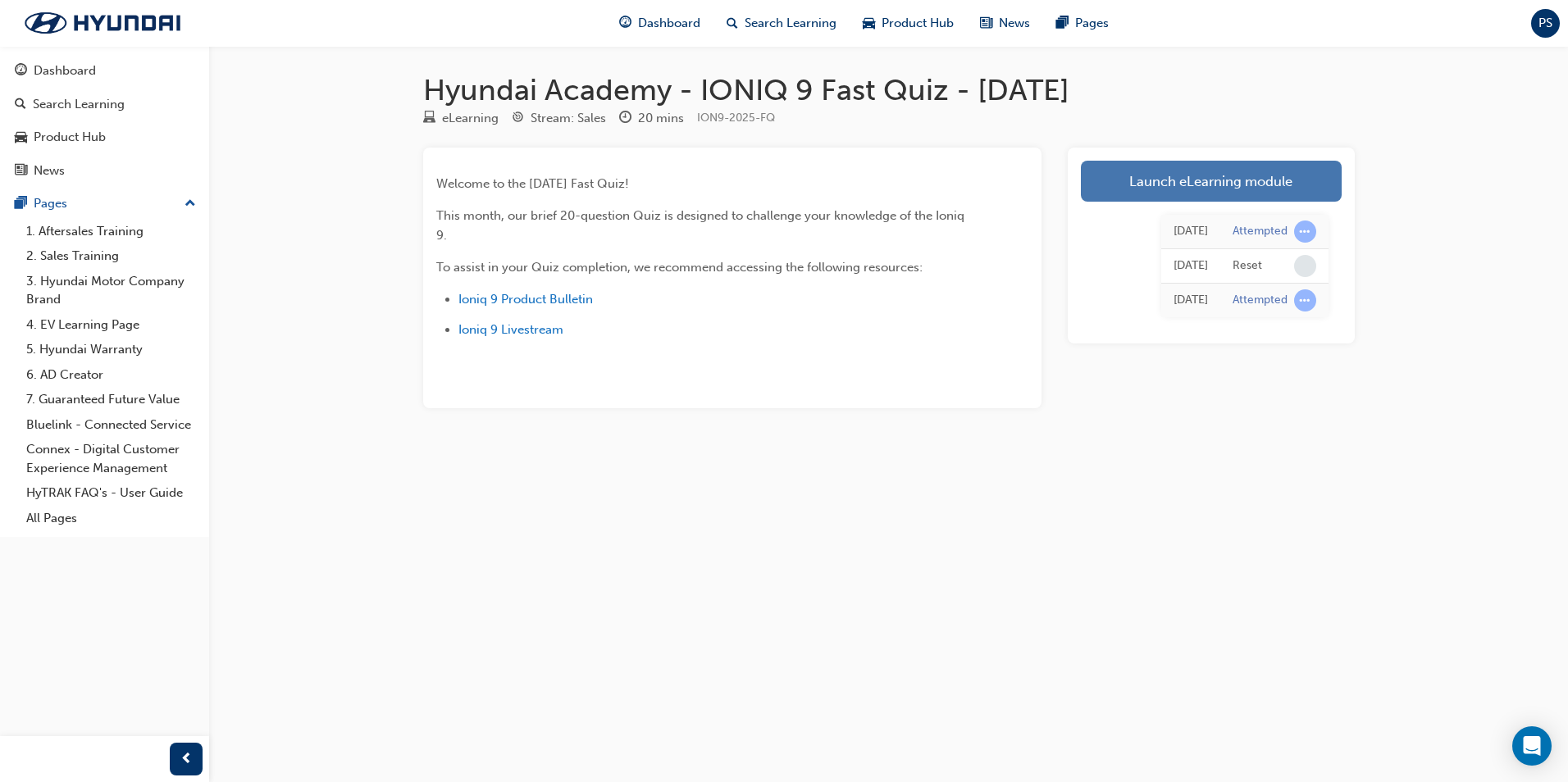
click at [1146, 178] on link "Launch eLearning module" at bounding box center [1211, 181] width 261 height 41
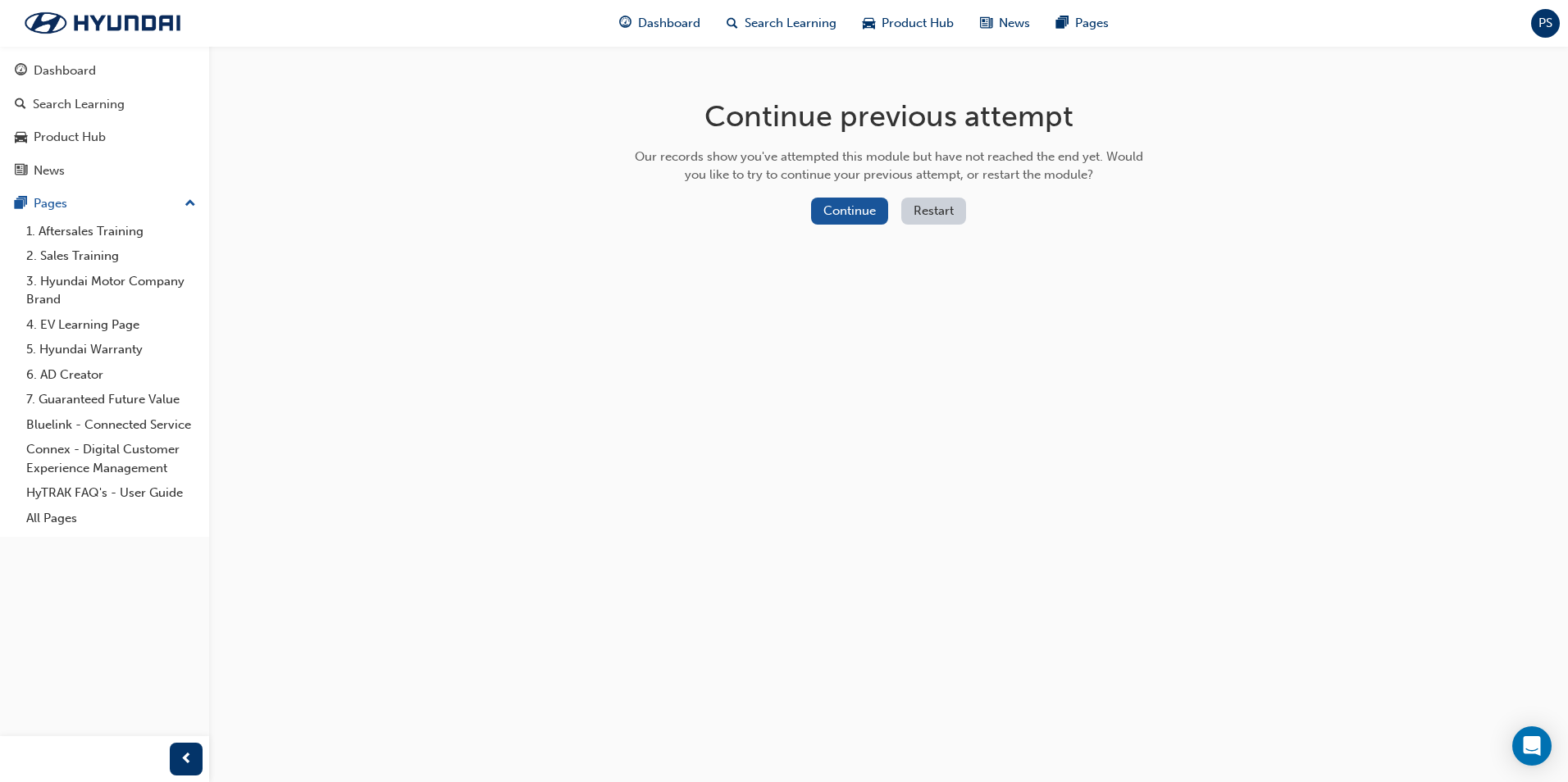
click at [956, 217] on button "Restart" at bounding box center [933, 210] width 65 height 27
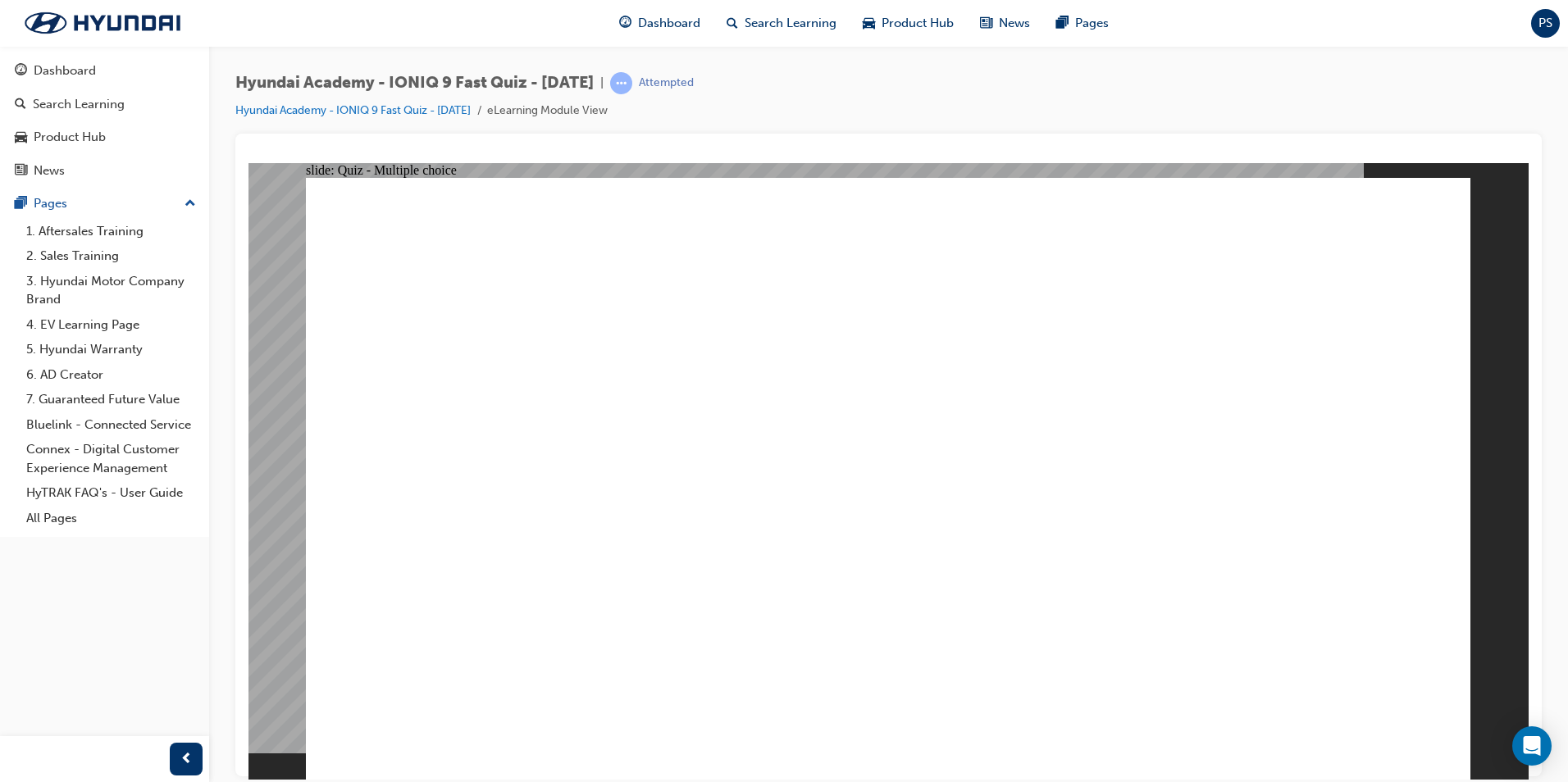
radio input "true"
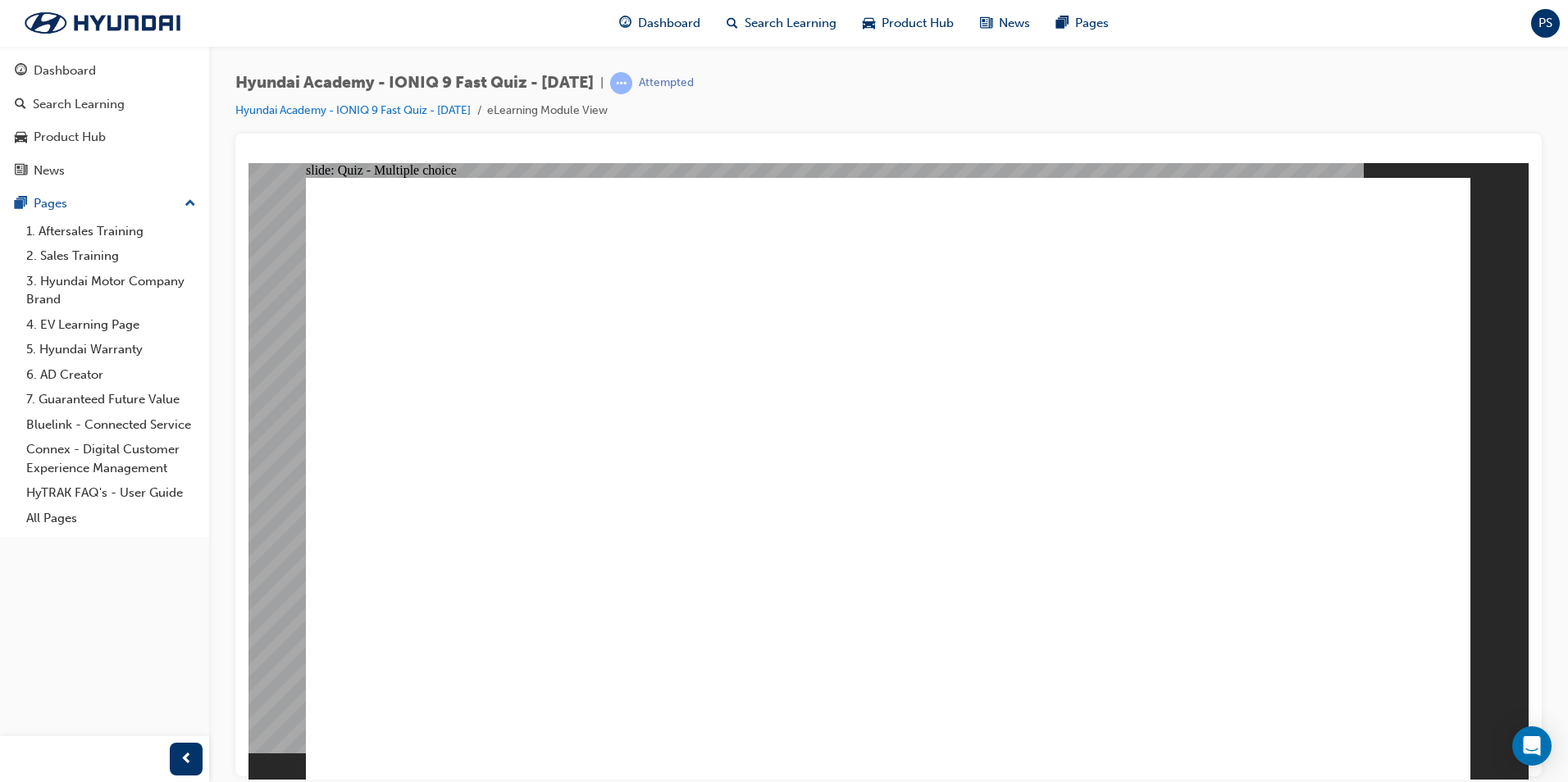
radio input "true"
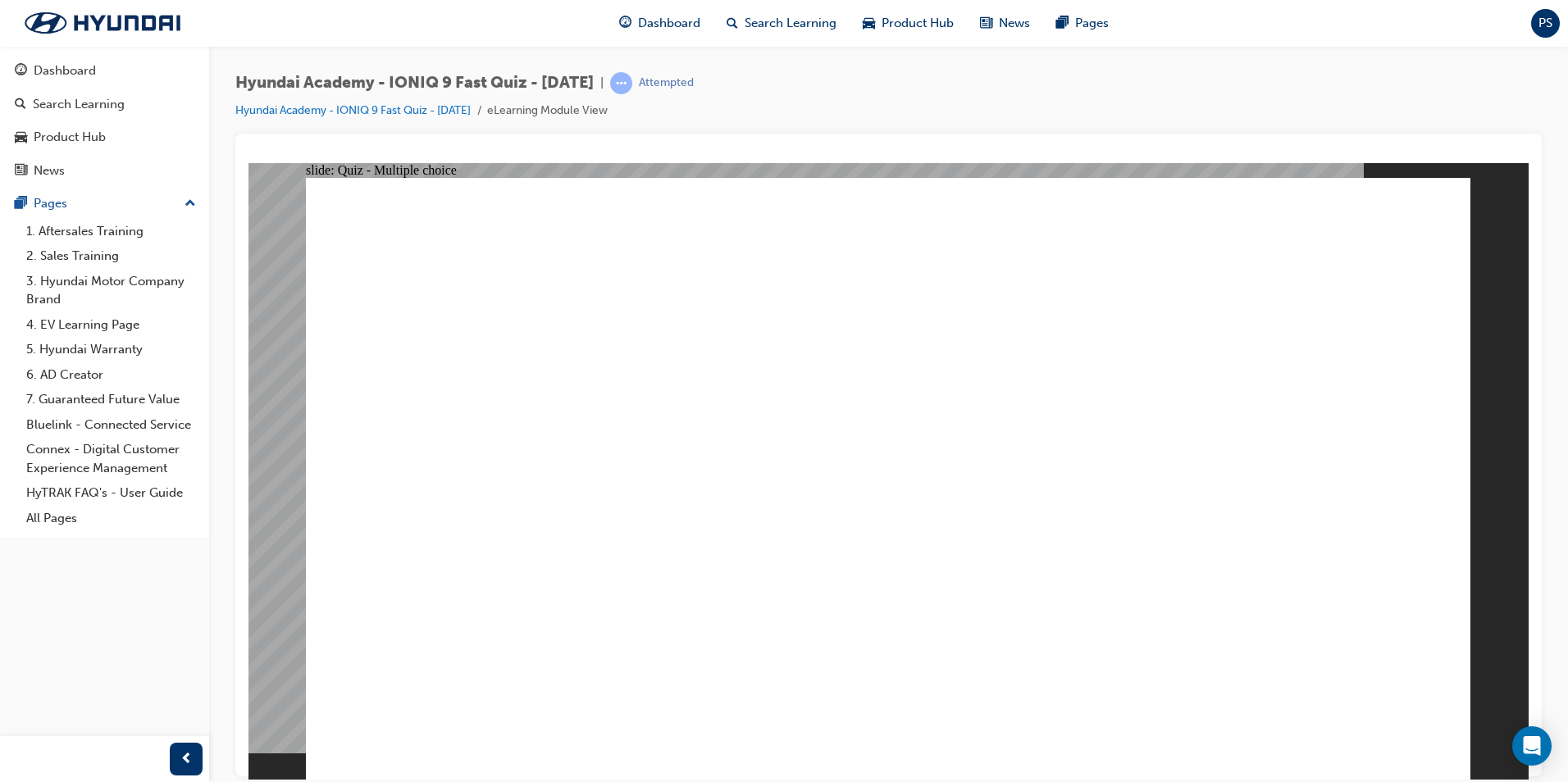
radio input "true"
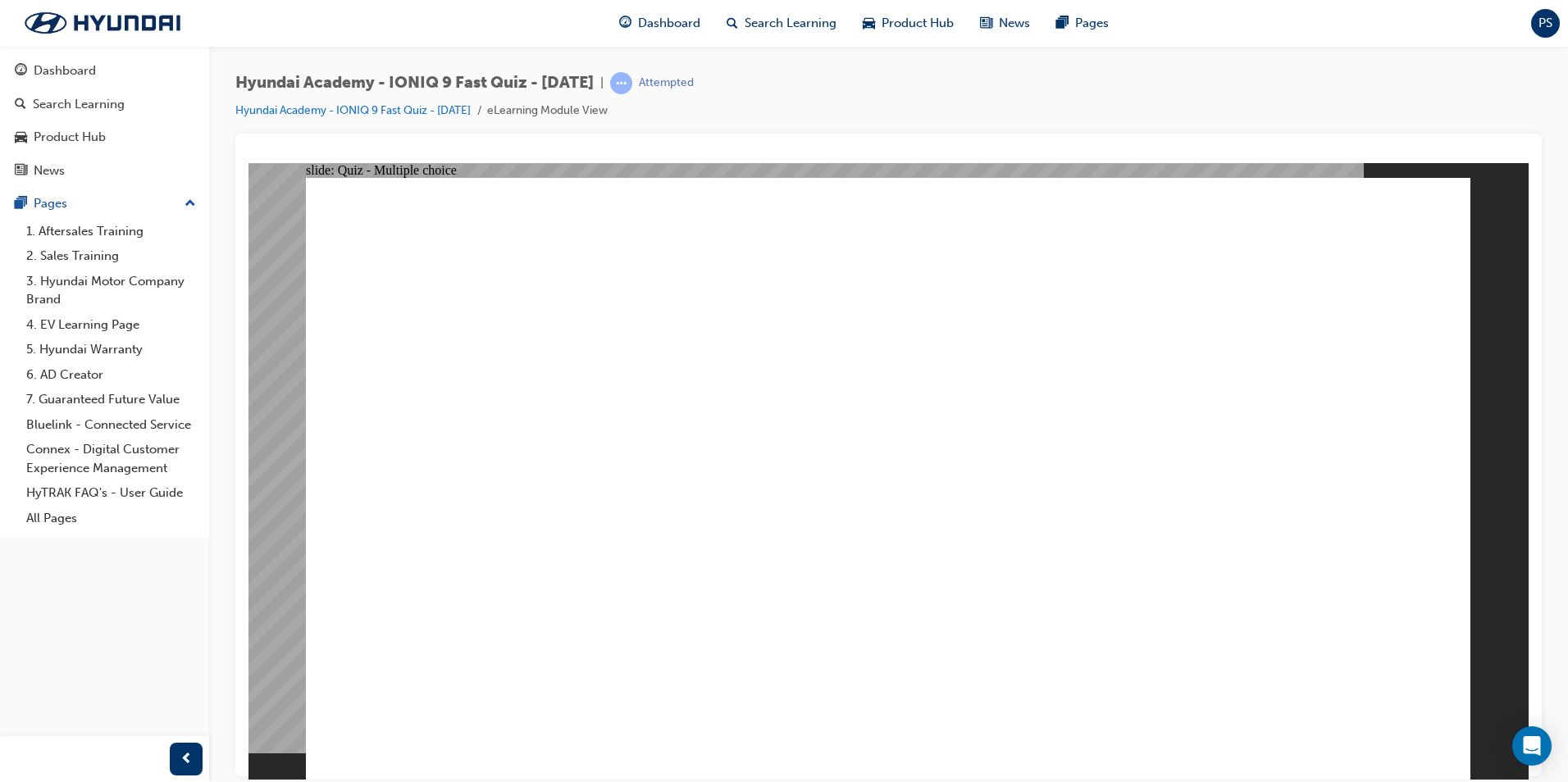
radio input "true"
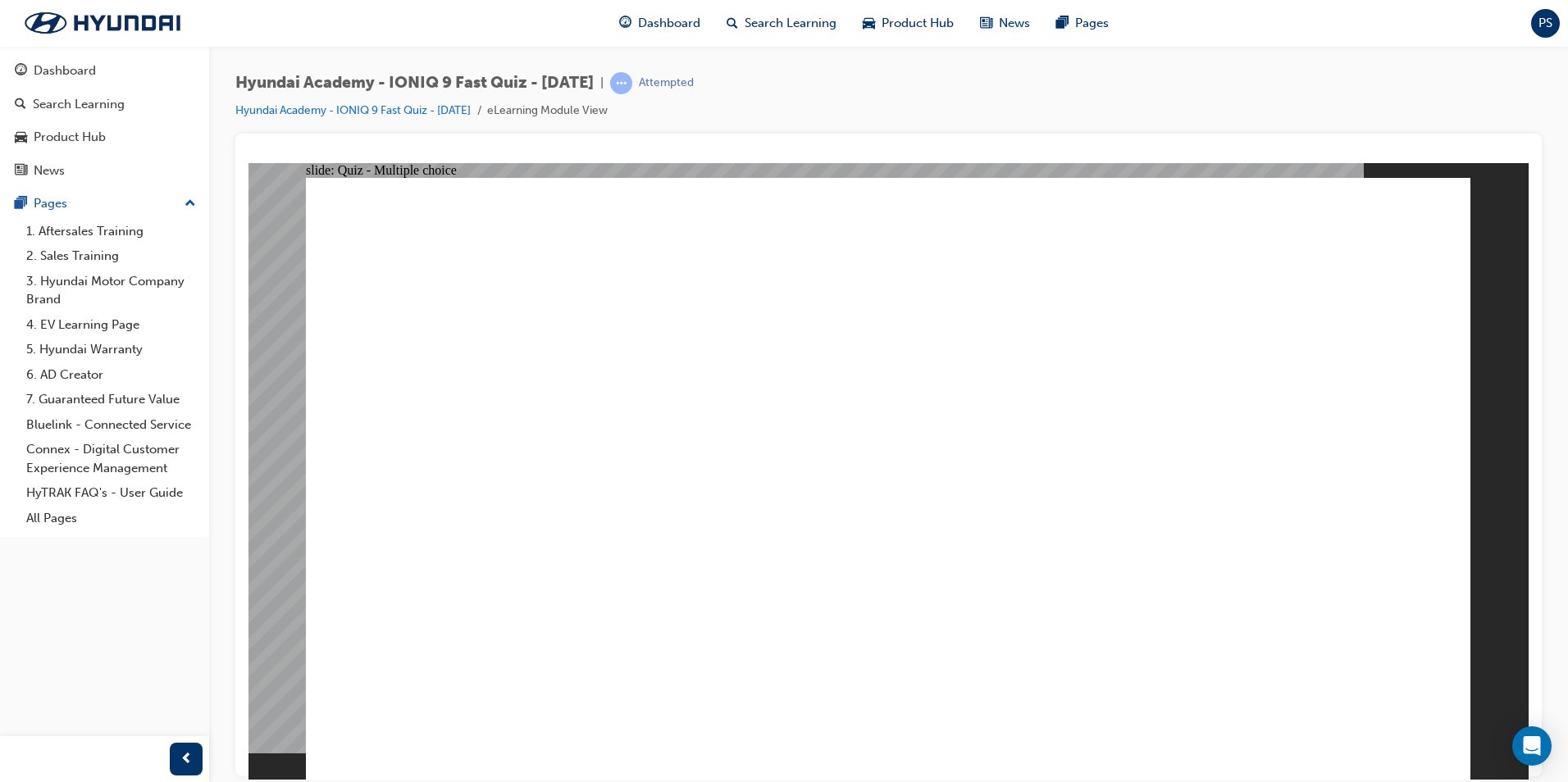
drag, startPoint x: 812, startPoint y: 563, endPoint x: 839, endPoint y: 591, distance: 38.9
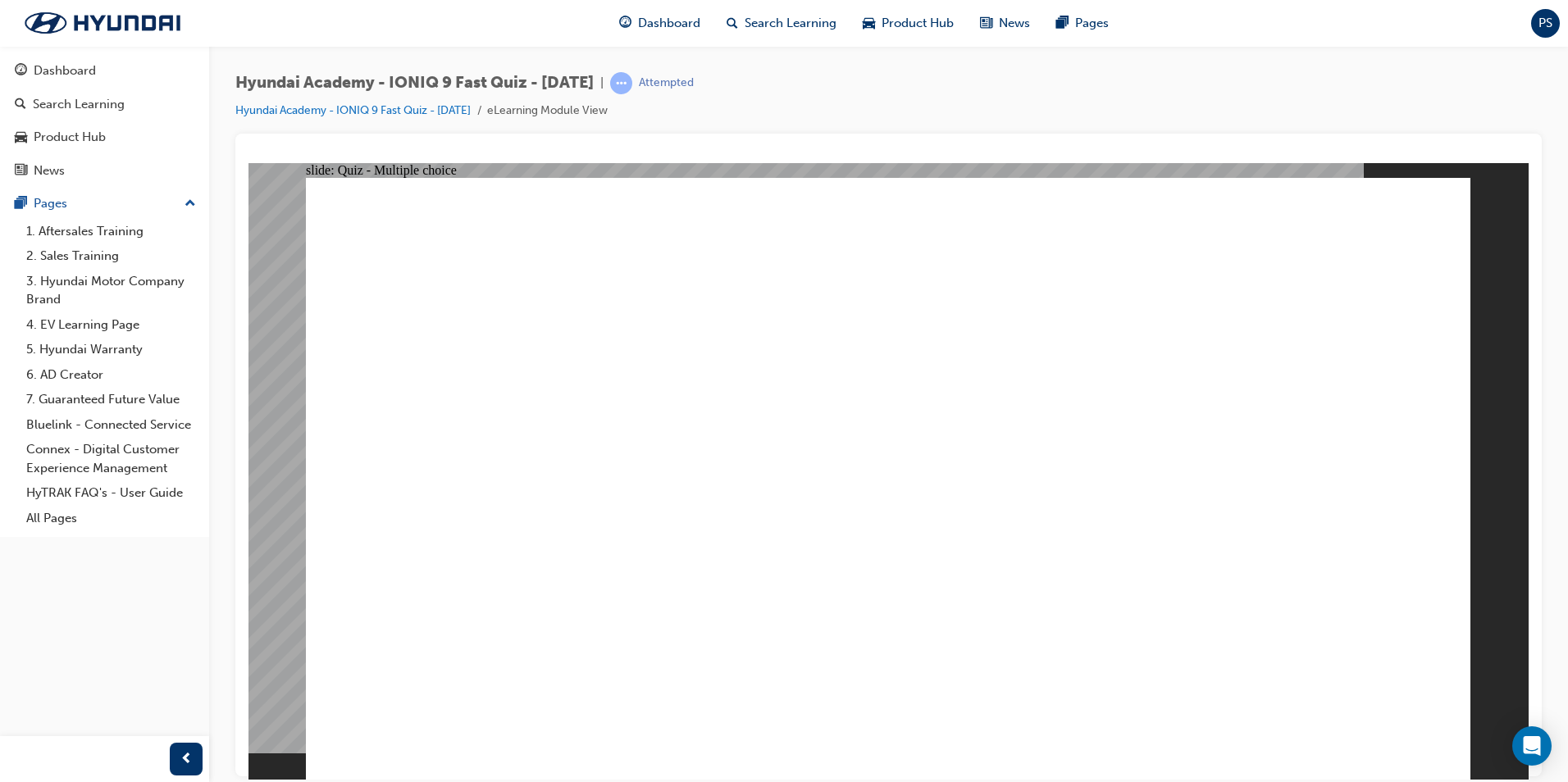
checkbox input "true"
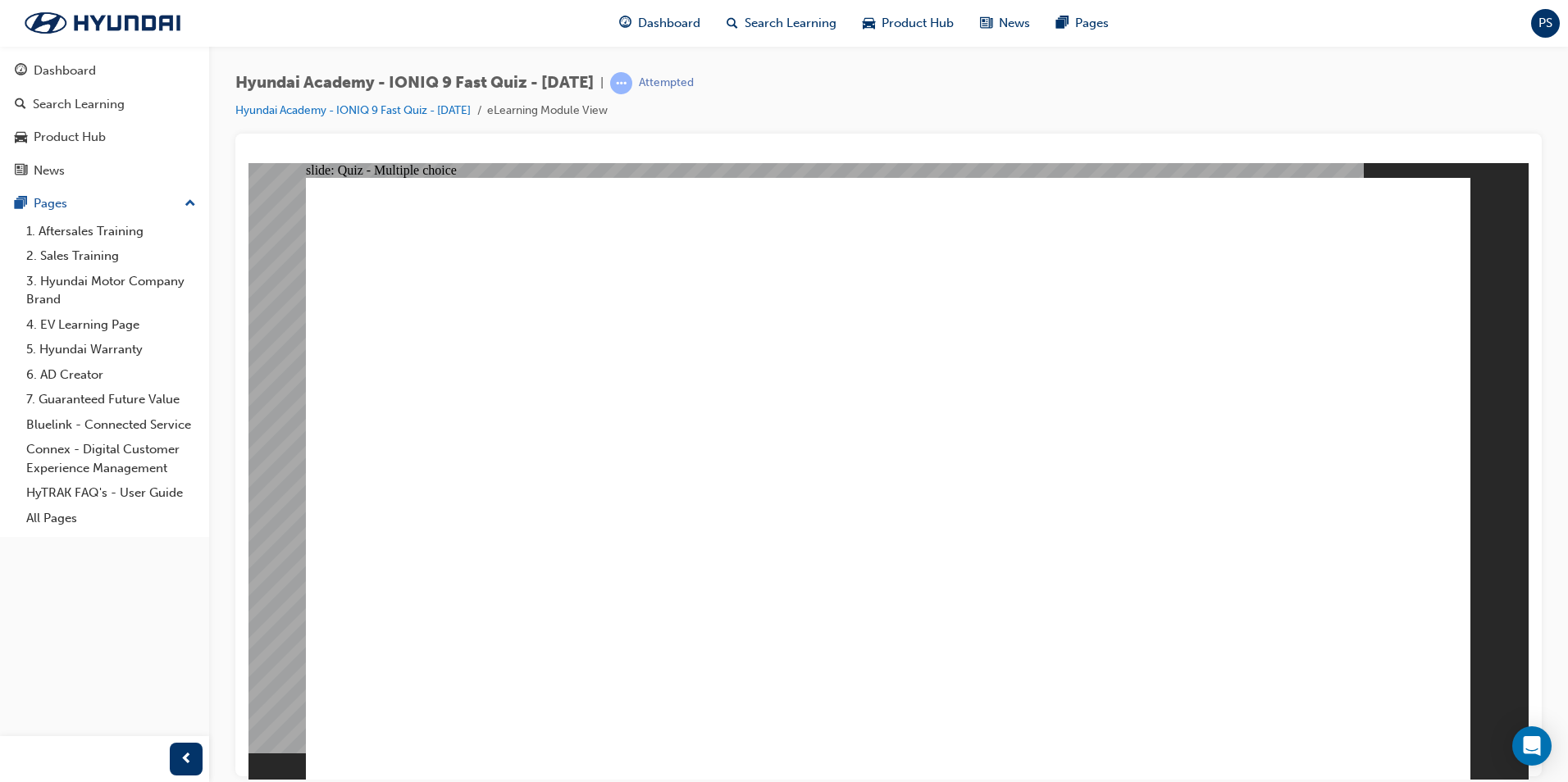
checkbox input "true"
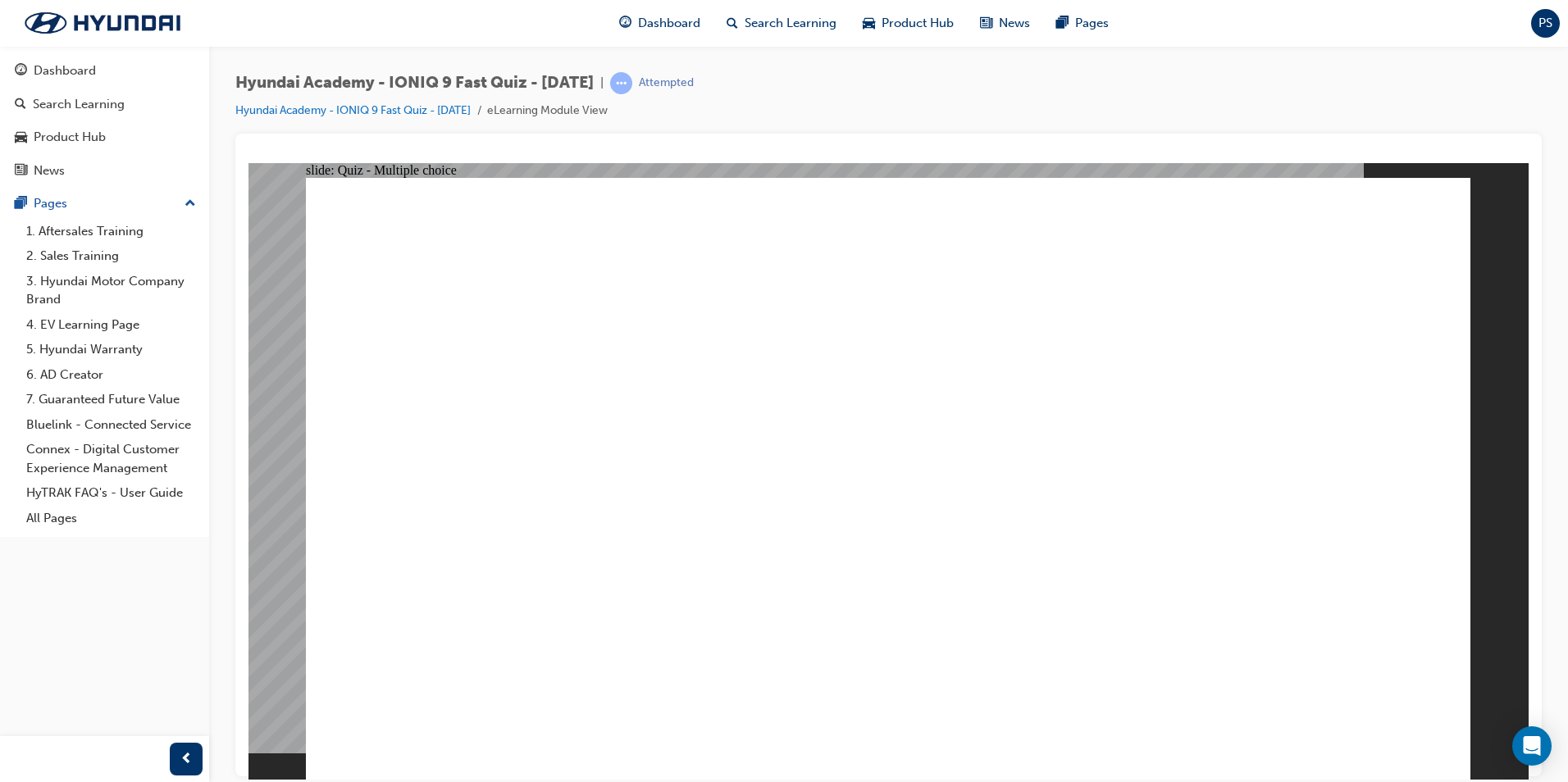
radio input "true"
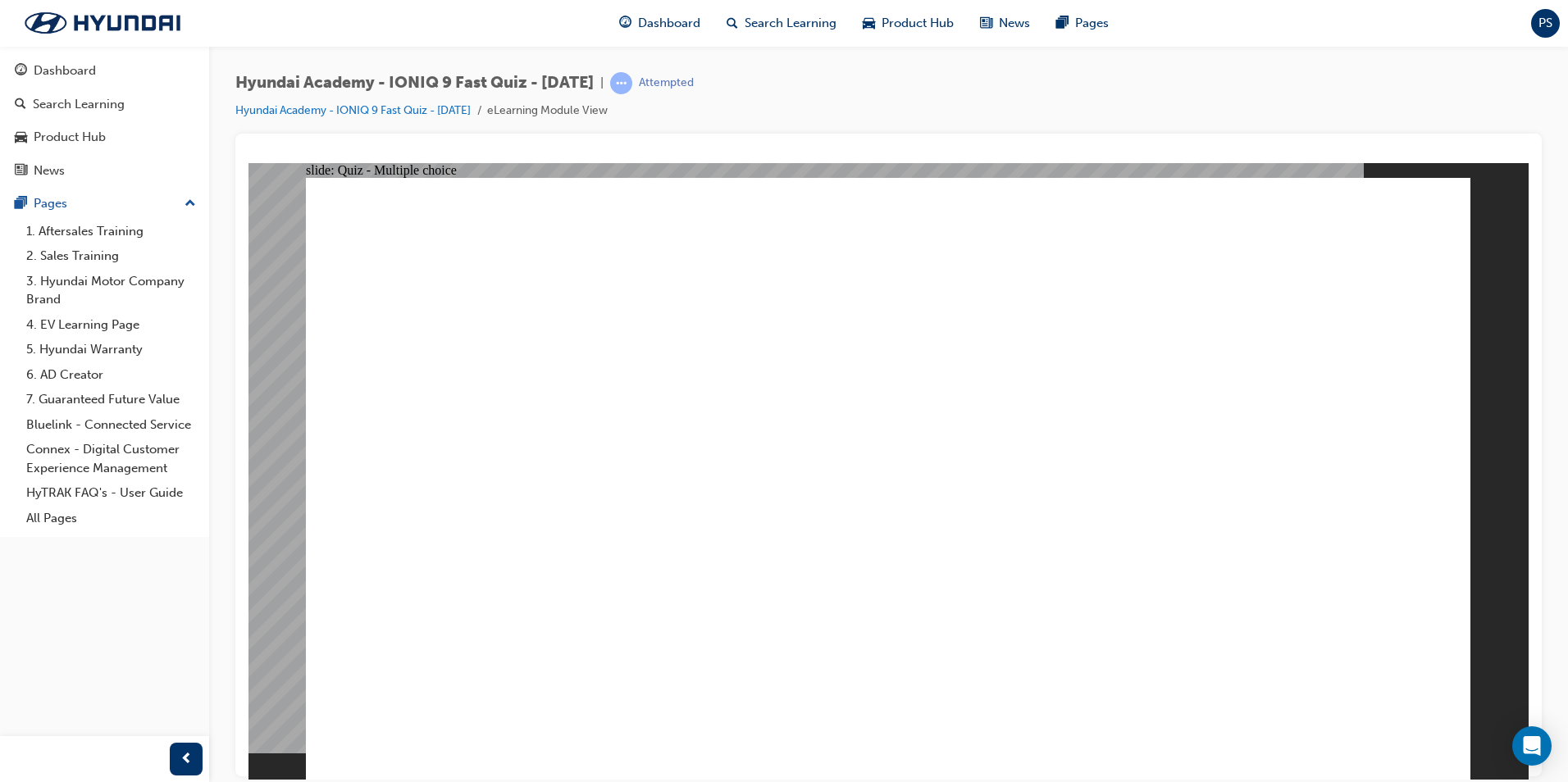
radio input "false"
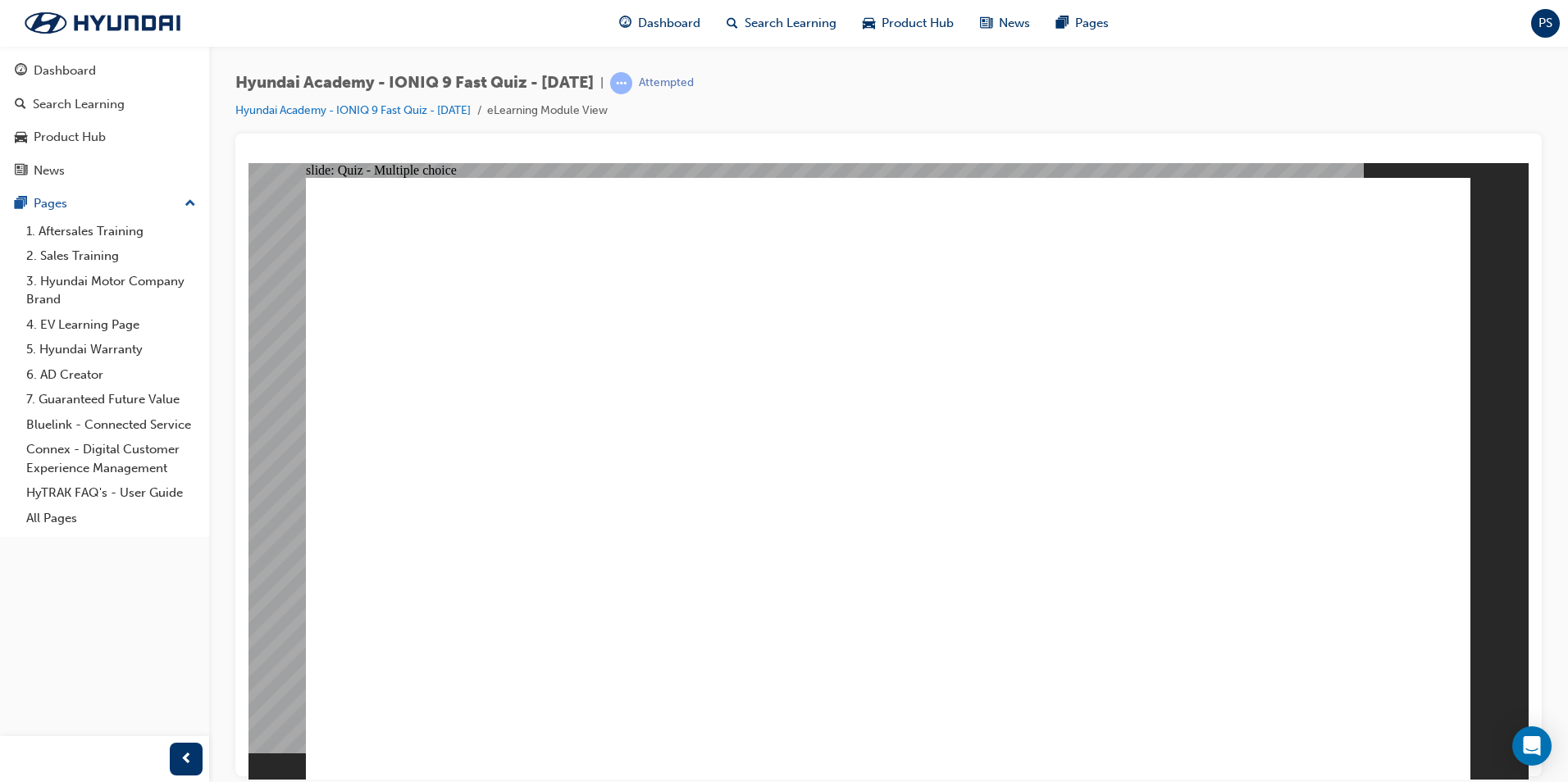
radio input "true"
checkbox input "true"
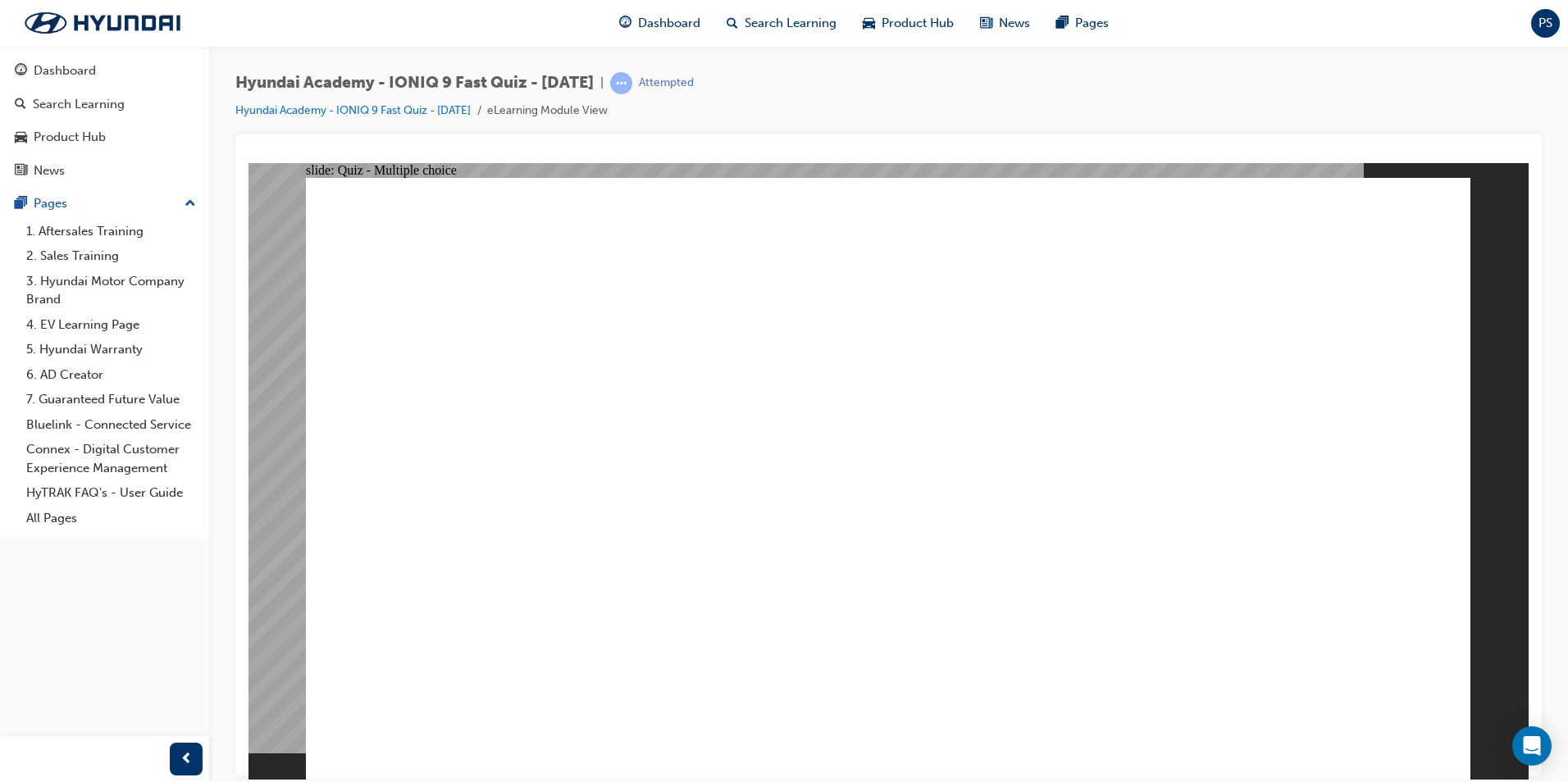
checkbox input "true"
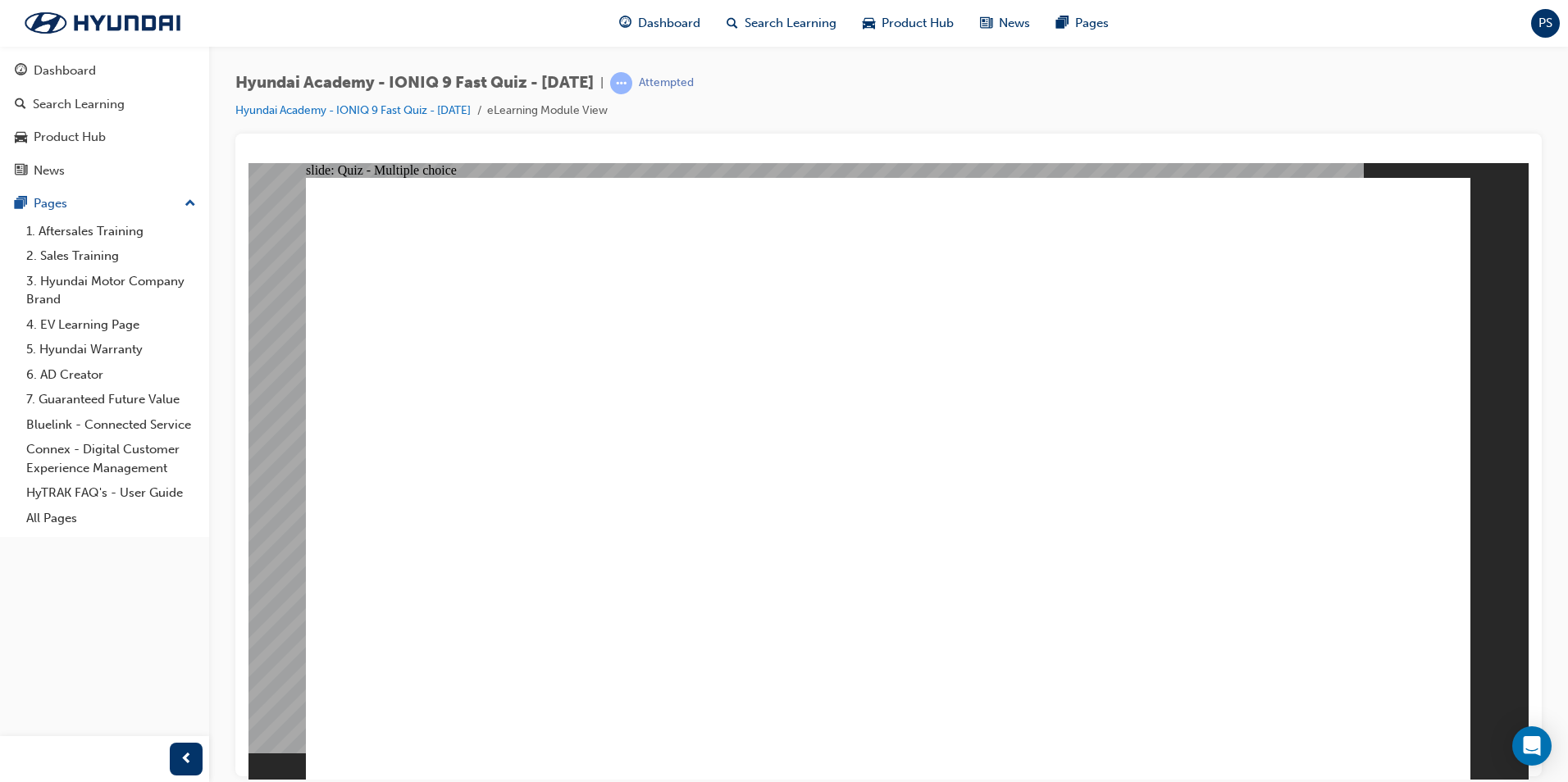
checkbox input "true"
radio input "true"
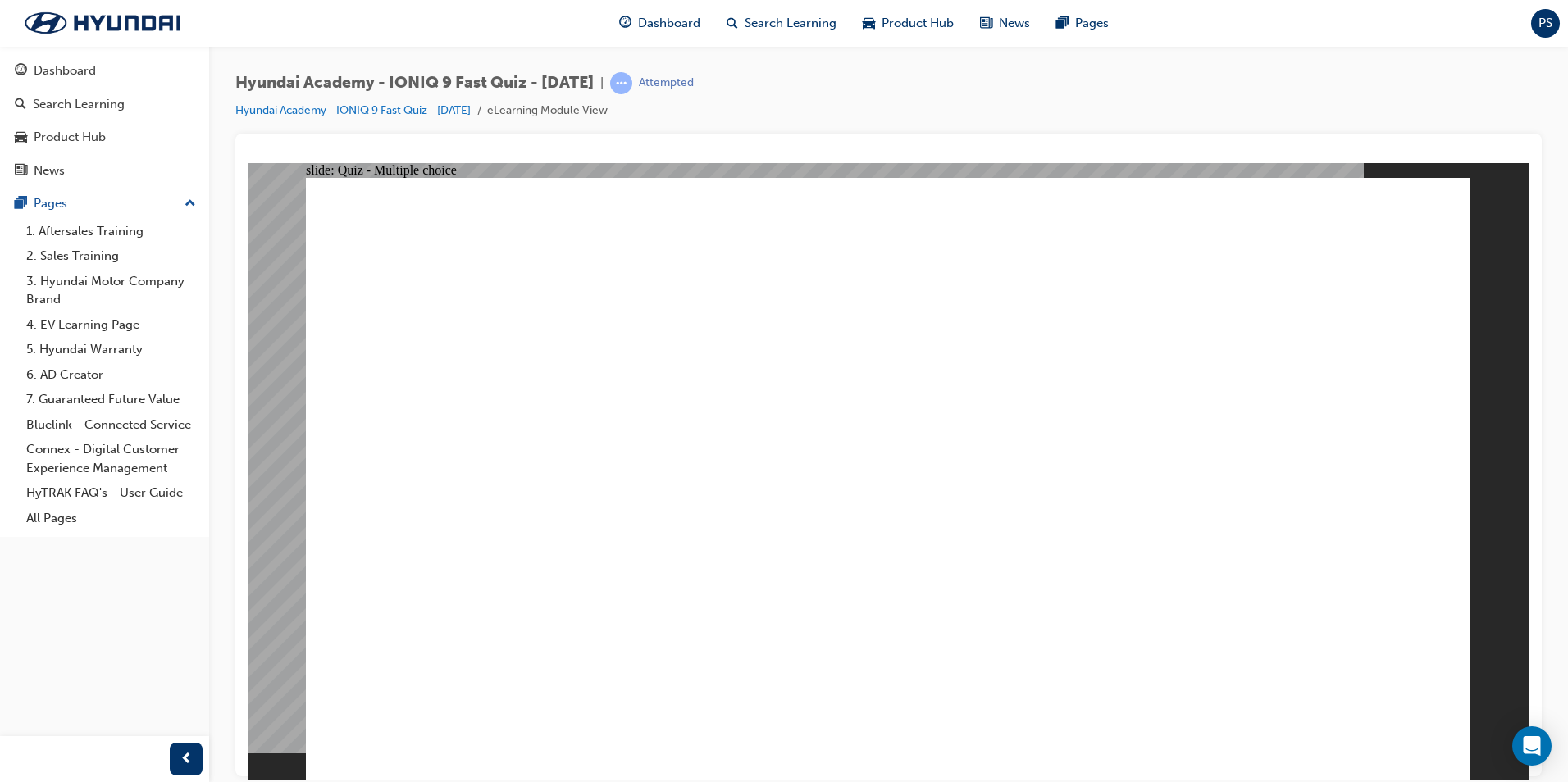
radio input "true"
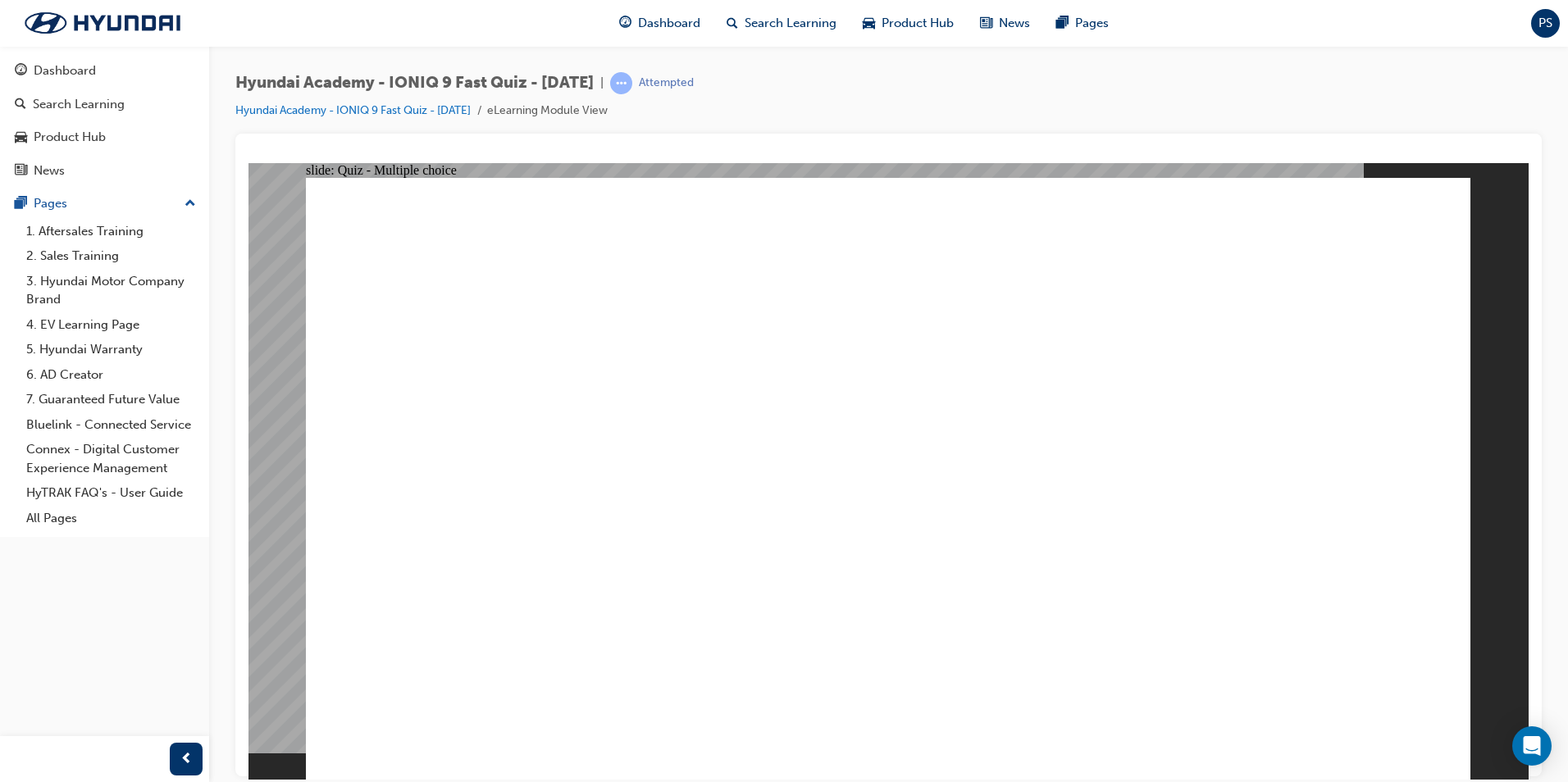
radio input "true"
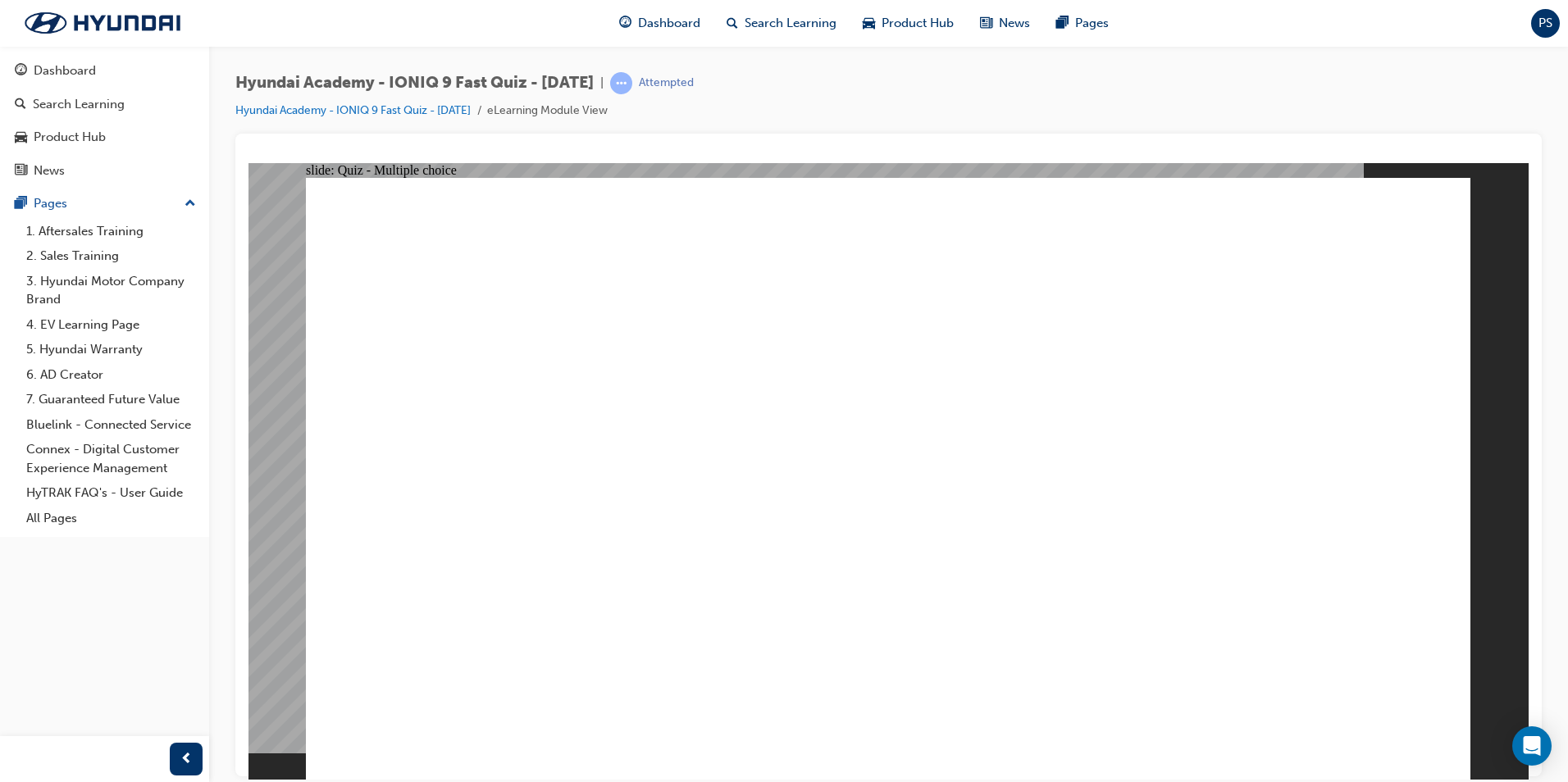
radio input "false"
radio input "true"
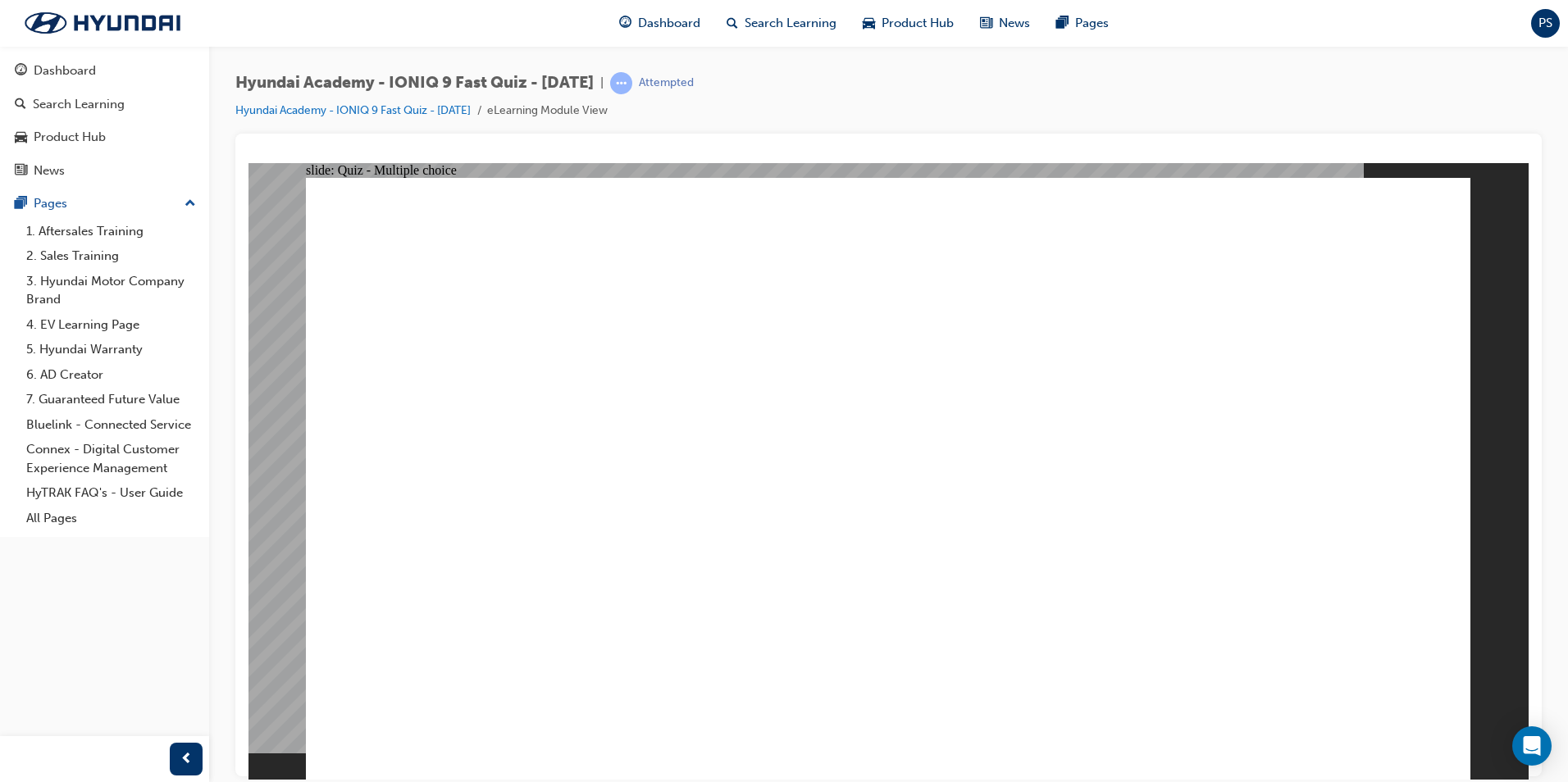
radio input "true"
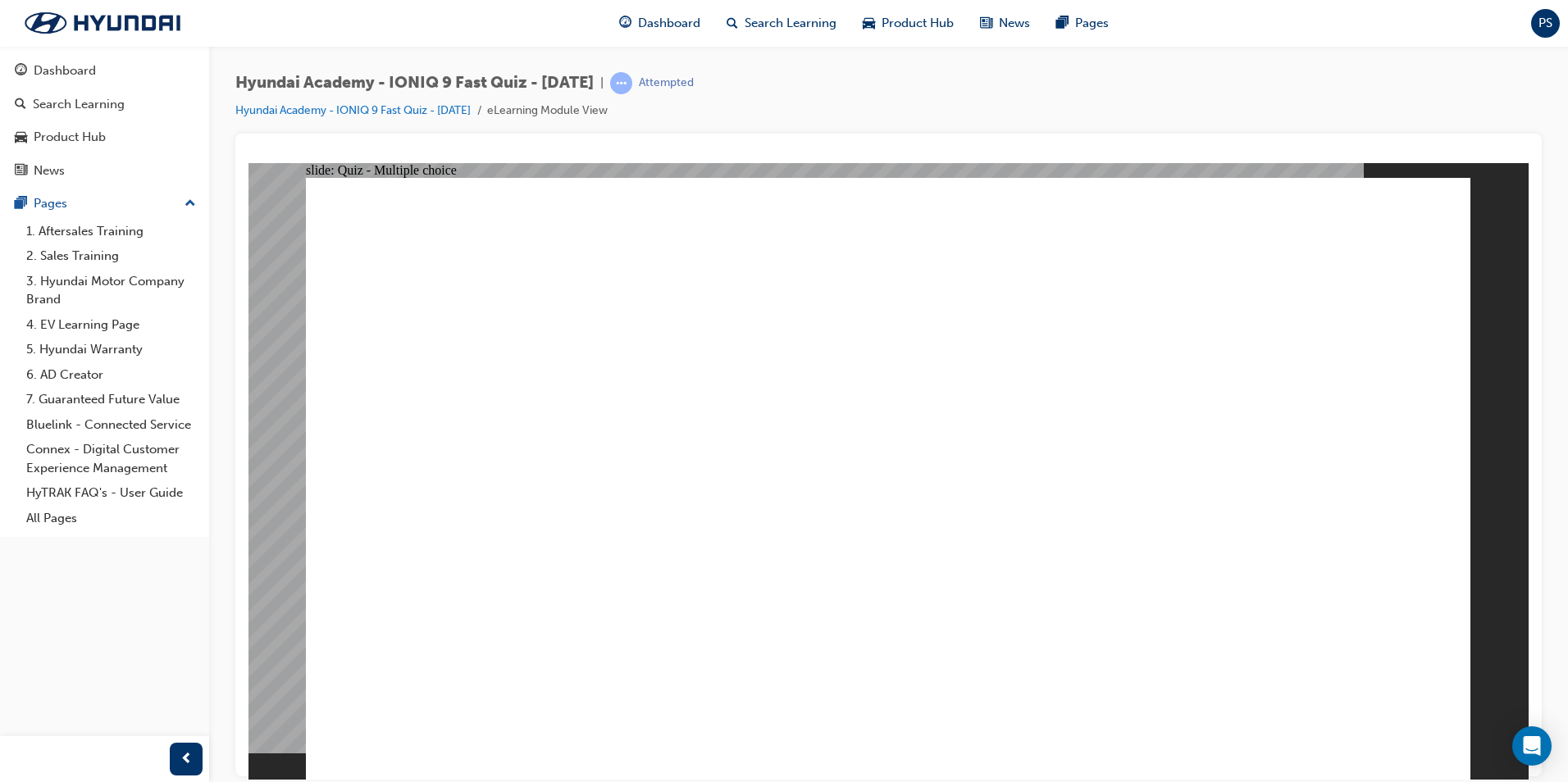
radio input "true"
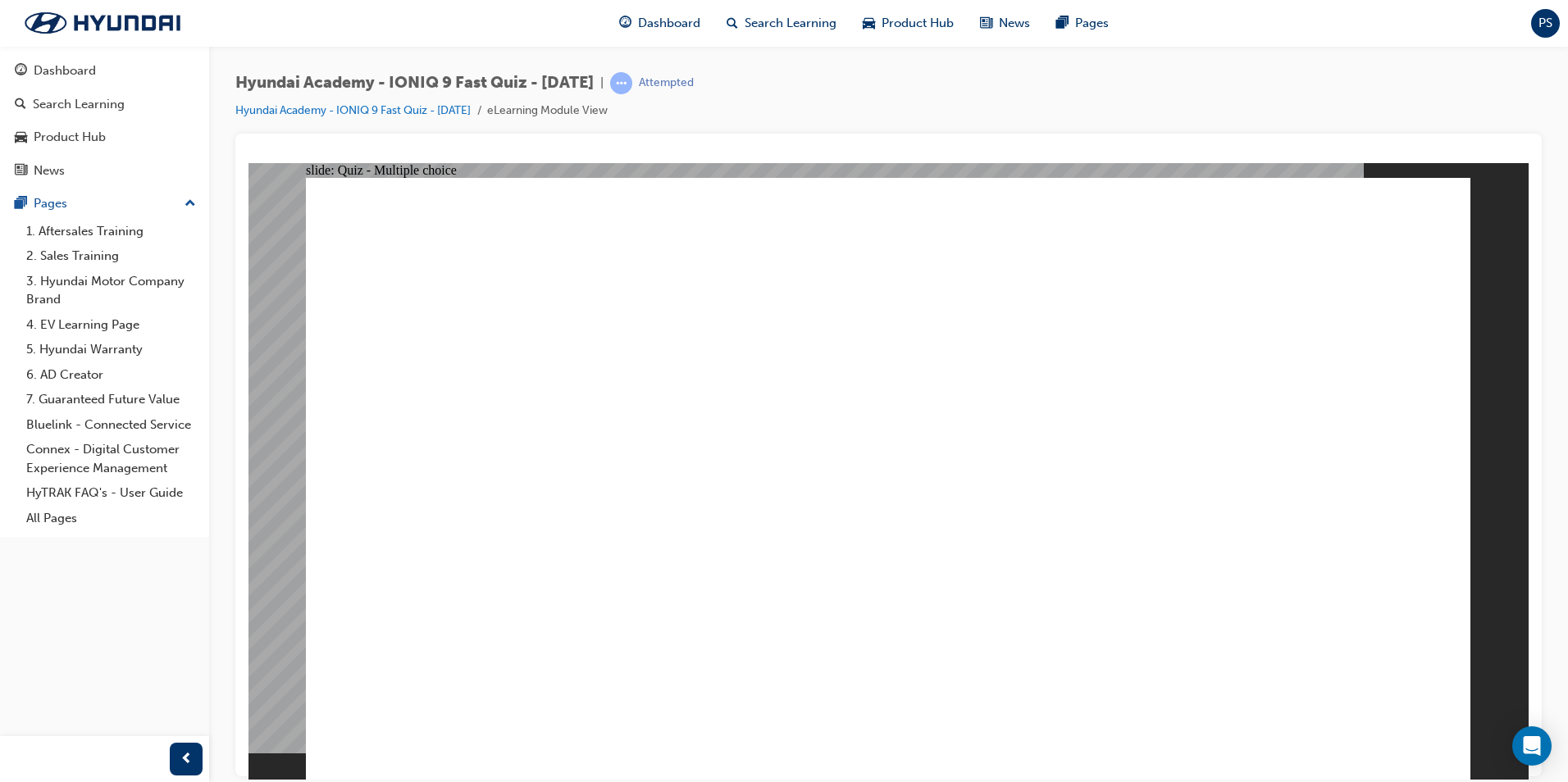
radio input "true"
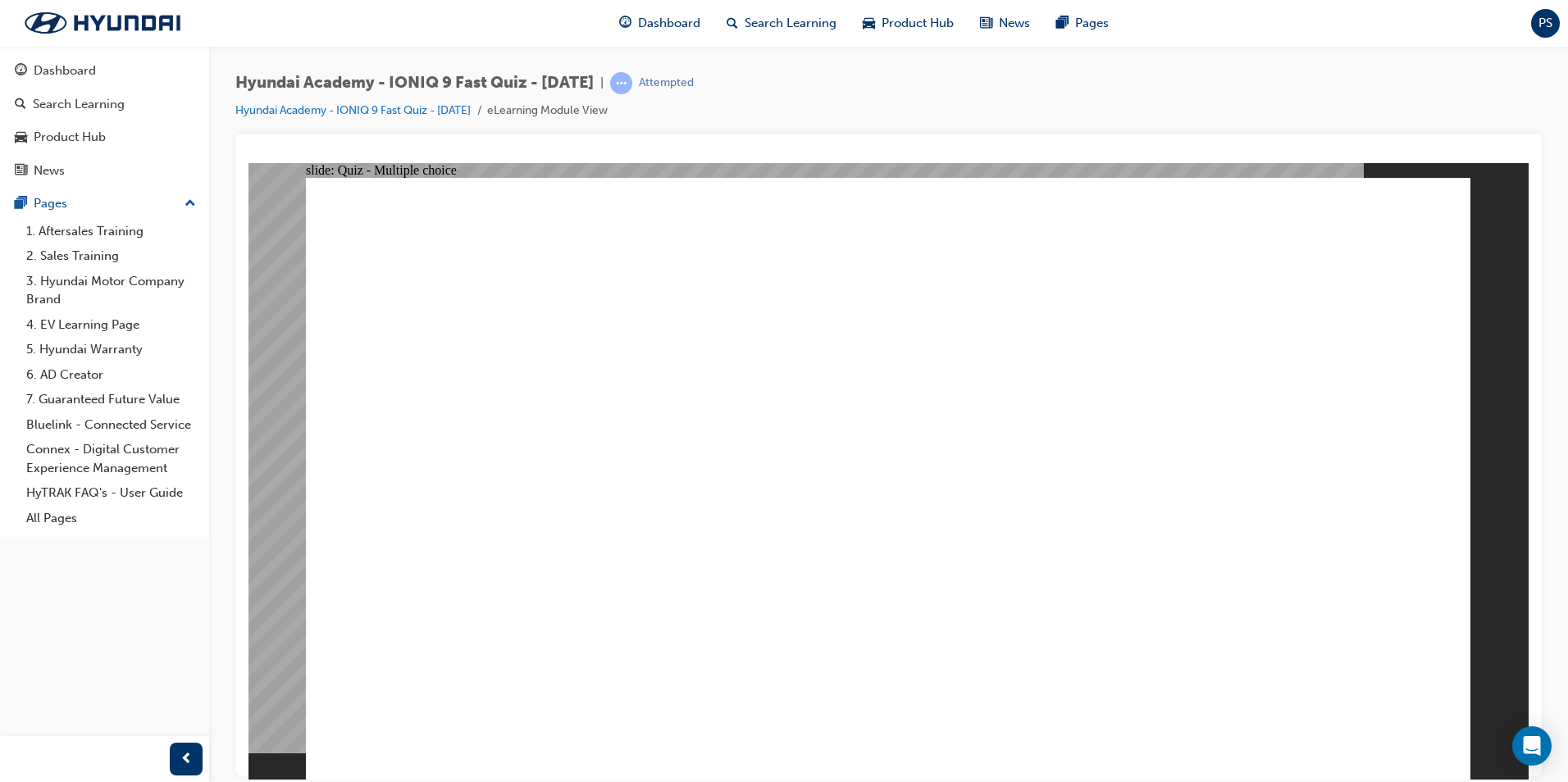
radio input "true"
